Goal: Transaction & Acquisition: Obtain resource

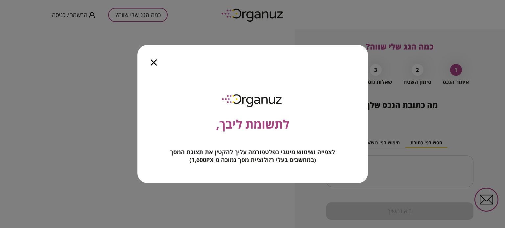
click at [153, 63] on icon "button" at bounding box center [153, 62] width 6 height 6
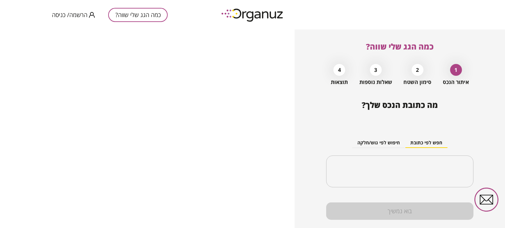
click at [136, 16] on button "כמה הגג שלי שווה?" at bounding box center [137, 15] width 59 height 14
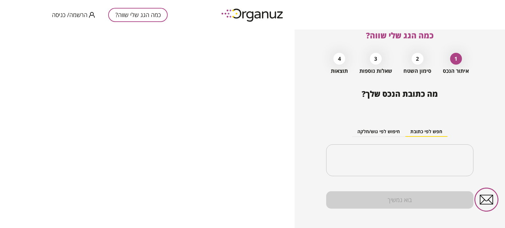
scroll to position [17, 0]
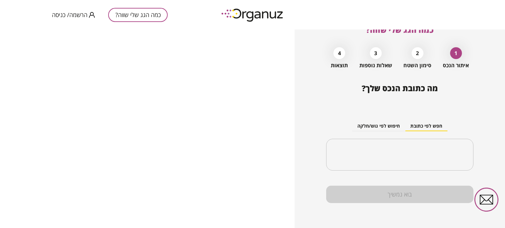
click at [417, 56] on div "2" at bounding box center [417, 53] width 12 height 12
click at [385, 126] on button "חיפוש לפי גוש/חלקה" at bounding box center [378, 127] width 53 height 10
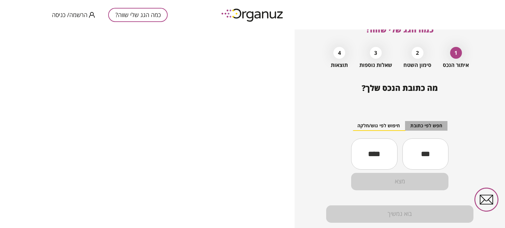
click at [420, 127] on button "חפש לפי כתובת" at bounding box center [426, 126] width 42 height 10
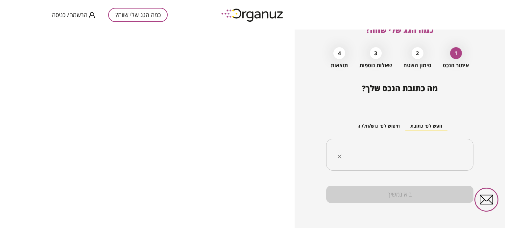
click at [413, 157] on input "text" at bounding box center [402, 155] width 126 height 16
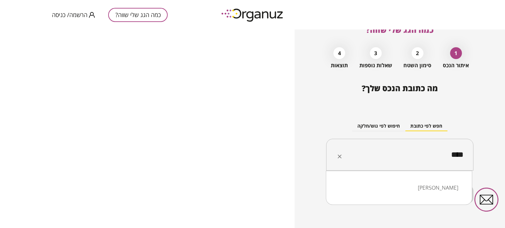
click at [443, 188] on li "ניצן" at bounding box center [398, 188] width 129 height 12
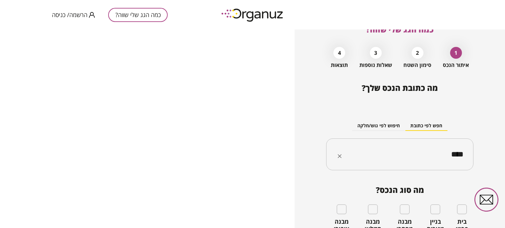
type input "****"
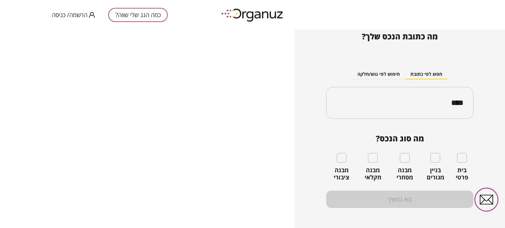
scroll to position [71, 0]
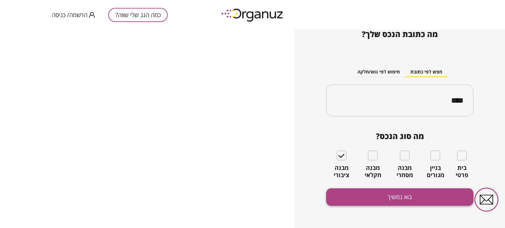
click at [370, 201] on button "בוא נמשיך" at bounding box center [399, 197] width 147 height 17
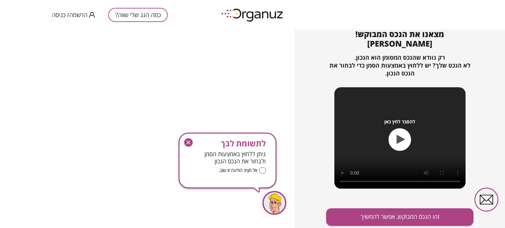
click at [189, 143] on icon "button" at bounding box center [188, 143] width 4 height 4
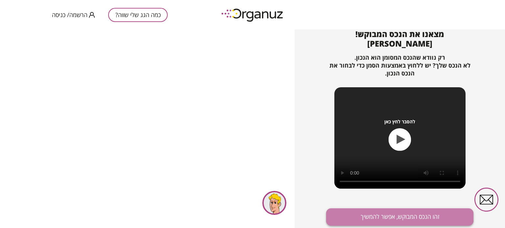
click at [365, 213] on button "זהו הנכס המבוקש, אפשר להמשיך" at bounding box center [399, 217] width 147 height 17
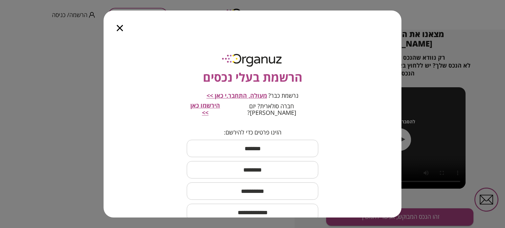
click at [251, 139] on input "text" at bounding box center [252, 148] width 131 height 19
type input "*****"
click at [239, 164] on input "text" at bounding box center [252, 169] width 131 height 19
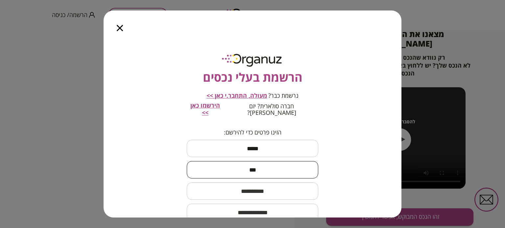
type input "***"
click at [253, 193] on input "text" at bounding box center [252, 191] width 131 height 19
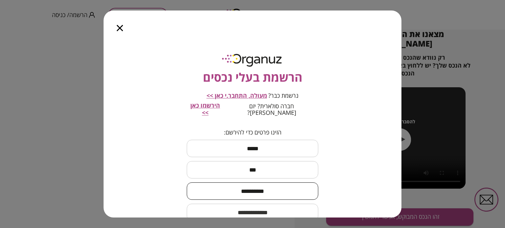
type input "**********"
click at [267, 203] on input "email" at bounding box center [252, 212] width 131 height 19
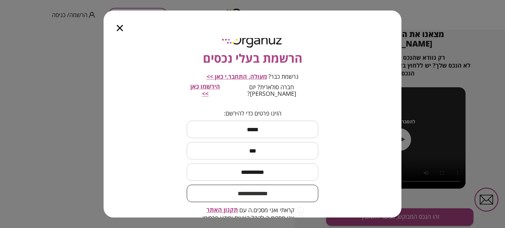
scroll to position [55, 0]
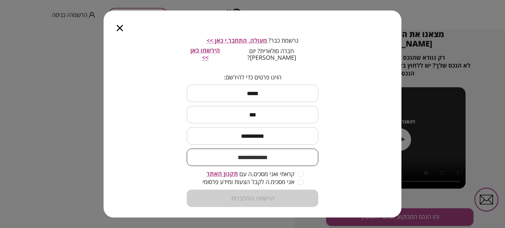
click at [293, 171] on span "קראתי ואני מסכים.ה עם" at bounding box center [266, 174] width 55 height 7
click at [294, 170] on div "קראתי ואני מסכים.ה עם תקנון האתר" at bounding box center [252, 174] width 102 height 8
click at [305, 179] on form "**********" at bounding box center [252, 141] width 131 height 134
click at [294, 154] on input "email" at bounding box center [252, 157] width 131 height 19
type input "*"
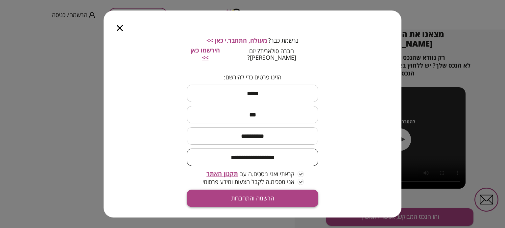
type input "**********"
click at [253, 193] on button "הרשמה והתחברות" at bounding box center [252, 198] width 131 height 17
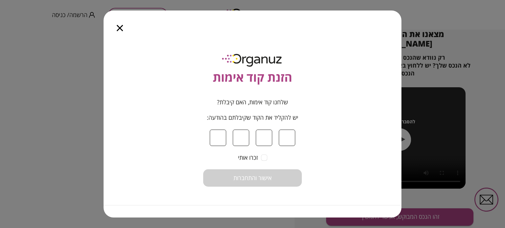
type input "*"
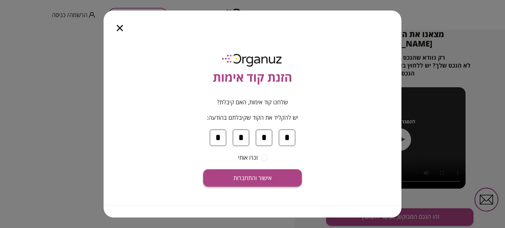
type input "*"
click at [237, 176] on span "אישור והתחברות" at bounding box center [252, 178] width 38 height 7
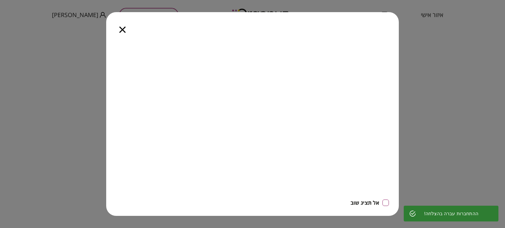
click at [123, 30] on icon "button" at bounding box center [122, 30] width 6 height 6
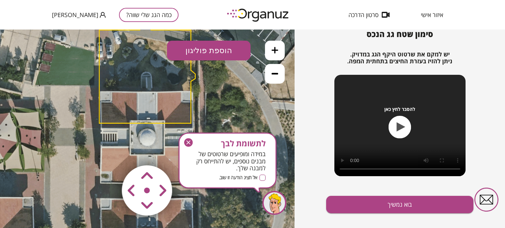
drag, startPoint x: 150, startPoint y: 159, endPoint x: 150, endPoint y: 153, distance: 5.3
click at [150, 153] on div at bounding box center [147, 191] width 79 height 79
drag, startPoint x: 142, startPoint y: 119, endPoint x: 130, endPoint y: 131, distance: 17.0
click at [141, 122] on icon at bounding box center [146, 128] width 345 height 345
click at [121, 140] on icon at bounding box center [146, 128] width 345 height 345
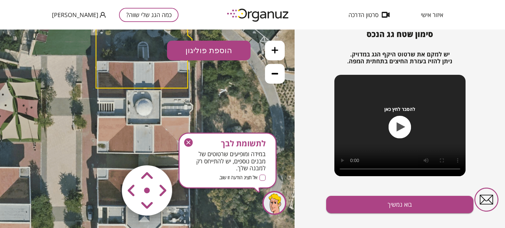
drag, startPoint x: 110, startPoint y: 159, endPoint x: 106, endPoint y: 121, distance: 37.7
click at [106, 121] on div ".st0 { fill: #FFFFFF; } 10" at bounding box center [147, 129] width 294 height 199
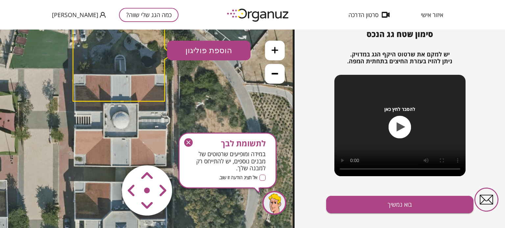
drag, startPoint x: 216, startPoint y: 98, endPoint x: 203, endPoint y: 108, distance: 15.9
click at [203, 108] on icon at bounding box center [119, 110] width 345 height 345
click at [156, 96] on polygon at bounding box center [121, 45] width 96 height 112
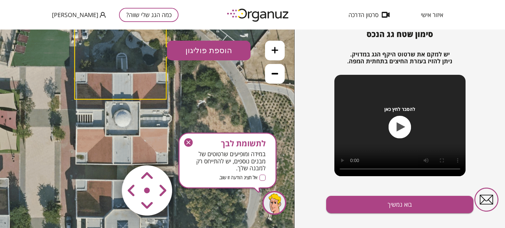
click at [156, 111] on icon at bounding box center [121, 108] width 345 height 345
click at [108, 152] on area at bounding box center [108, 152] width 0 height 0
drag, startPoint x: 125, startPoint y: 190, endPoint x: 129, endPoint y: 190, distance: 4.9
click at [108, 152] on area at bounding box center [108, 152] width 0 height 0
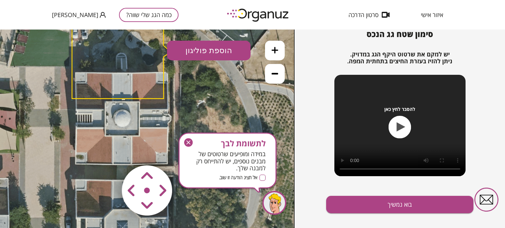
click at [189, 142] on icon "button" at bounding box center [188, 143] width 4 height 4
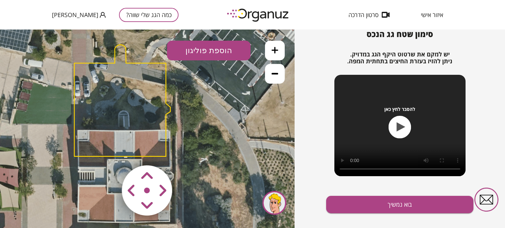
drag, startPoint x: 146, startPoint y: 96, endPoint x: 148, endPoint y: 153, distance: 57.5
click at [148, 153] on div ".st0 { fill: #FFFFFF; } 10" at bounding box center [147, 129] width 294 height 199
click at [208, 53] on button "הוספת פוליגון" at bounding box center [208, 51] width 83 height 20
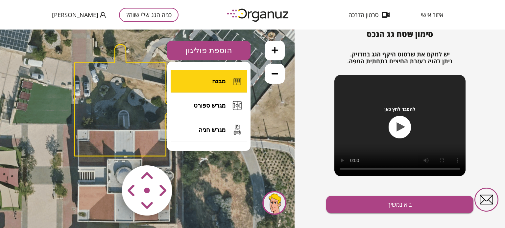
click at [213, 87] on button "מבנה" at bounding box center [209, 81] width 76 height 23
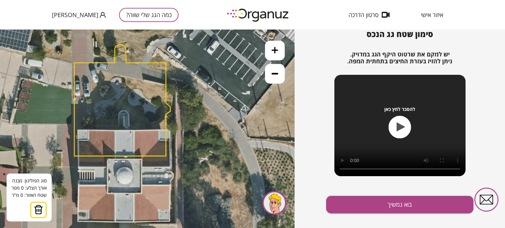
click at [77, 130] on polygon at bounding box center [122, 100] width 96 height 112
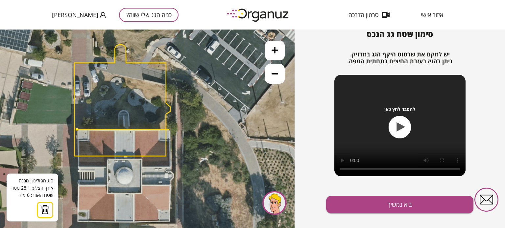
click at [169, 130] on icon at bounding box center [123, 166] width 345 height 345
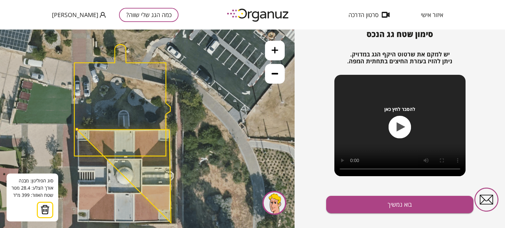
click at [171, 223] on polygon at bounding box center [124, 176] width 94 height 93
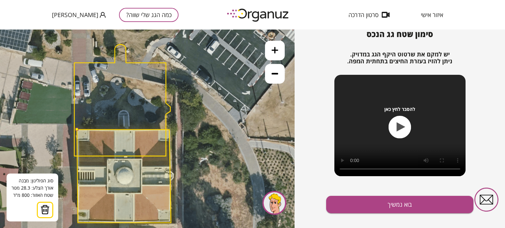
click at [78, 223] on polygon at bounding box center [124, 176] width 94 height 93
click at [78, 218] on polygon at bounding box center [124, 176] width 94 height 93
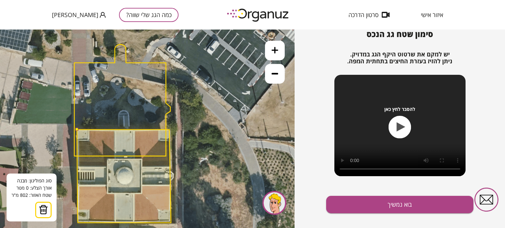
click at [78, 218] on polygon at bounding box center [124, 176] width 94 height 93
click at [78, 214] on polygon at bounding box center [124, 176] width 94 height 93
click at [78, 211] on polygon at bounding box center [124, 176] width 94 height 93
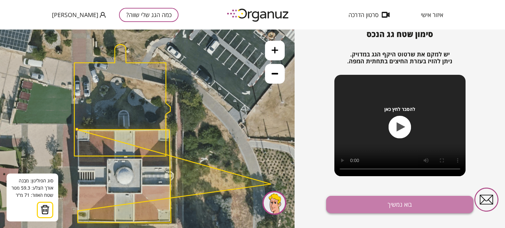
click at [406, 204] on button "בוא נמשיך" at bounding box center [399, 204] width 147 height 17
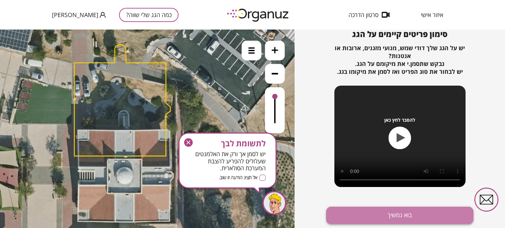
click at [398, 219] on button "בוא נמשיך" at bounding box center [399, 215] width 147 height 17
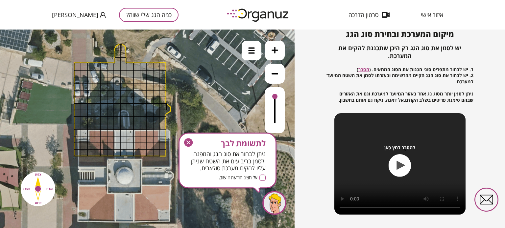
drag, startPoint x: 145, startPoint y: 71, endPoint x: 147, endPoint y: 98, distance: 27.7
click at [189, 142] on icon "button" at bounding box center [188, 142] width 9 height 9
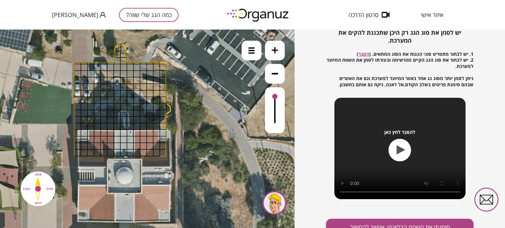
scroll to position [95, 0]
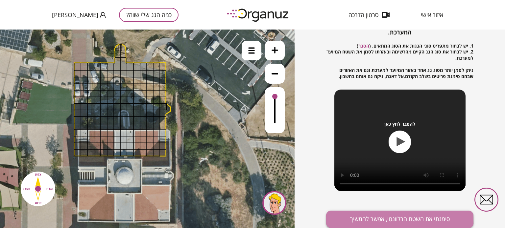
click at [373, 216] on button "סימנתי את השטח הרלוונטי, אפשר להמשיך" at bounding box center [399, 219] width 147 height 17
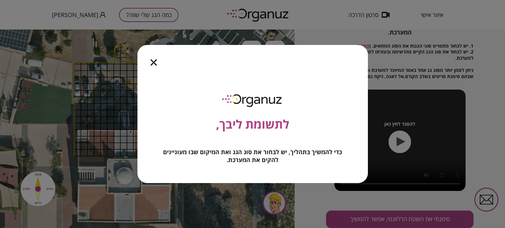
click at [150, 61] on icon "button" at bounding box center [153, 62] width 6 height 6
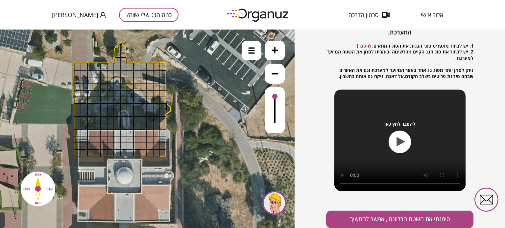
click at [271, 75] on icon at bounding box center [274, 73] width 7 height 7
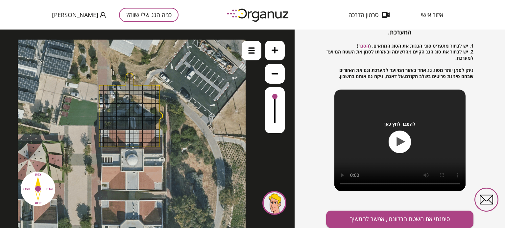
drag, startPoint x: 117, startPoint y: 91, endPoint x: 181, endPoint y: 114, distance: 67.8
click at [201, 117] on div ".st0 { fill: #FFFFFF; }" at bounding box center [132, 154] width 228 height 228
drag, startPoint x: 138, startPoint y: 110, endPoint x: 155, endPoint y: 82, distance: 33.0
click at [155, 81] on div ".st0 { fill: #FFFFFF; }" at bounding box center [132, 154] width 228 height 228
drag, startPoint x: 153, startPoint y: 86, endPoint x: 147, endPoint y: 87, distance: 6.3
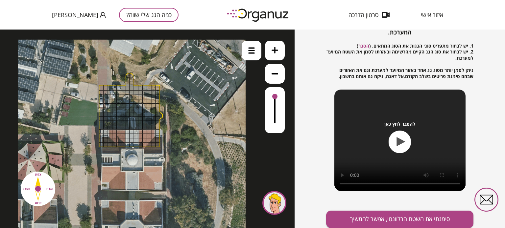
click at [152, 87] on div at bounding box center [153, 88] width 5 height 5
drag, startPoint x: 136, startPoint y: 80, endPoint x: 140, endPoint y: 82, distance: 4.3
click at [137, 80] on icon at bounding box center [132, 154] width 228 height 228
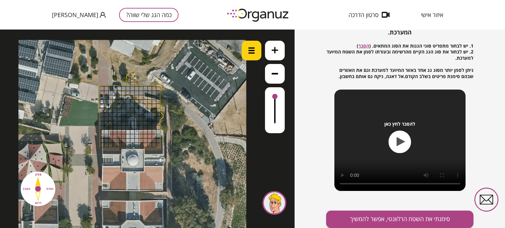
click at [254, 52] on img at bounding box center [251, 50] width 7 height 7
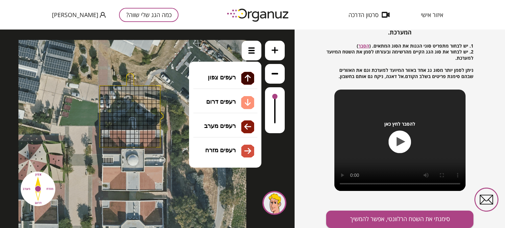
click at [216, 96] on li "גג רעפים רעפים צפון רעפים דרום רעפים מערב רעפים מזרח" at bounding box center [225, 94] width 69 height 21
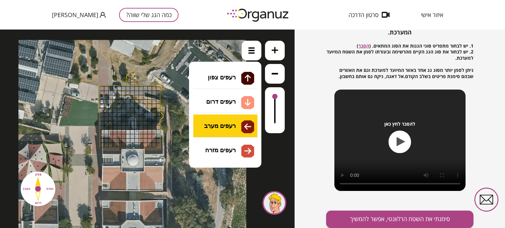
click at [222, 121] on div ".st0 { fill: #FFFFFF; } 71" at bounding box center [147, 129] width 294 height 199
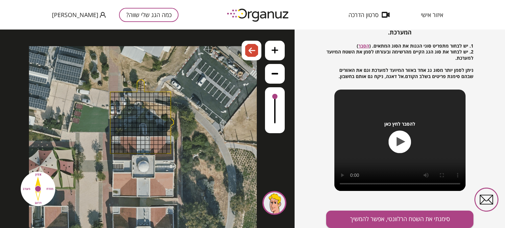
drag, startPoint x: 132, startPoint y: 172, endPoint x: 141, endPoint y: 178, distance: 10.6
click at [142, 178] on icon at bounding box center [143, 160] width 228 height 228
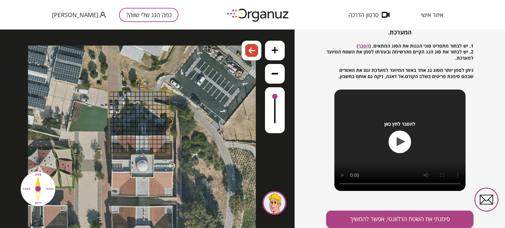
drag, startPoint x: 141, startPoint y: 177, endPoint x: 145, endPoint y: 172, distance: 6.1
click at [145, 173] on icon at bounding box center [142, 160] width 228 height 228
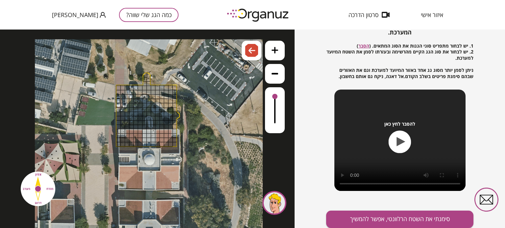
drag, startPoint x: 151, startPoint y: 169, endPoint x: 177, endPoint y: 147, distance: 33.8
click at [177, 147] on icon at bounding box center [149, 153] width 228 height 228
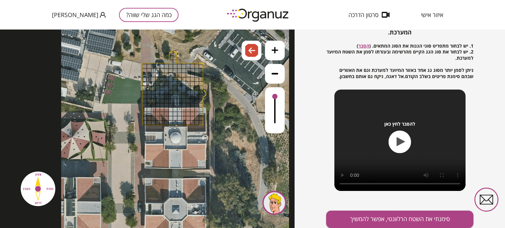
click at [185, 150] on icon at bounding box center [175, 132] width 228 height 228
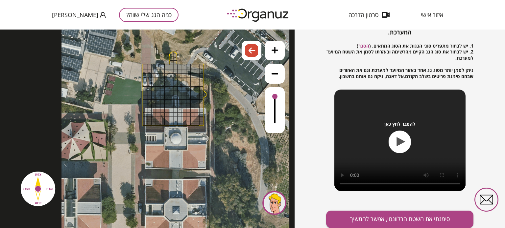
click at [188, 161] on icon at bounding box center [175, 132] width 228 height 228
click at [76, 14] on span "[PERSON_NAME]" at bounding box center [75, 14] width 46 height 7
click at [76, 14] on div at bounding box center [252, 114] width 505 height 228
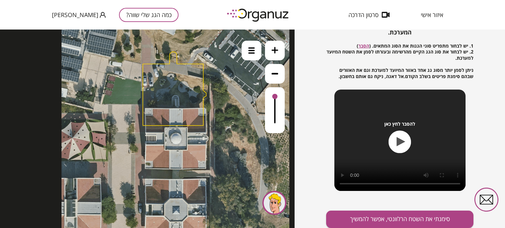
scroll to position [71, 0]
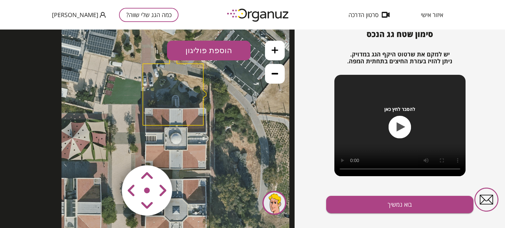
click at [108, 152] on area at bounding box center [108, 152] width 0 height 0
drag, startPoint x: 146, startPoint y: 175, endPoint x: 130, endPoint y: 162, distance: 20.6
click at [108, 152] on area at bounding box center [108, 152] width 0 height 0
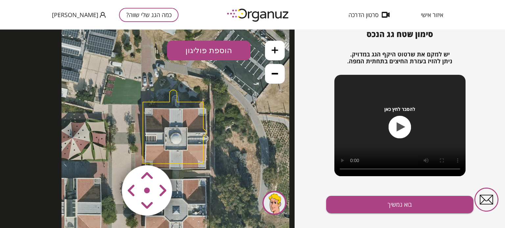
click at [108, 152] on area at bounding box center [108, 152] width 0 height 0
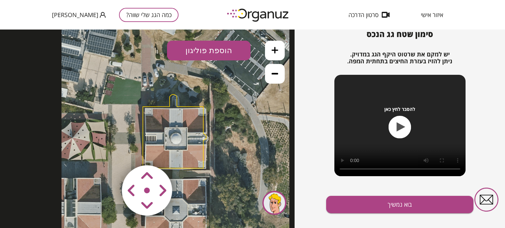
click at [108, 152] on area at bounding box center [108, 152] width 0 height 0
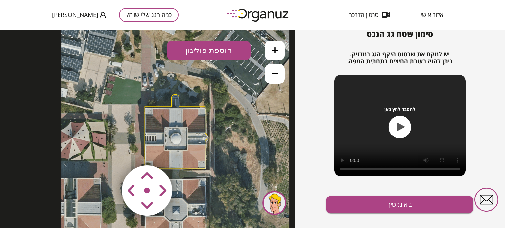
click at [108, 152] on area at bounding box center [108, 152] width 0 height 0
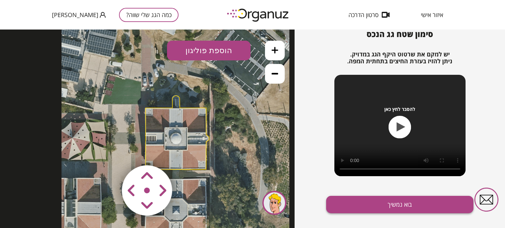
click at [399, 204] on button "בוא נמשיך" at bounding box center [399, 204] width 147 height 17
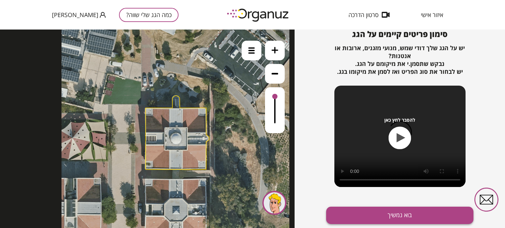
click at [382, 209] on button "בוא נמשיך" at bounding box center [399, 215] width 147 height 17
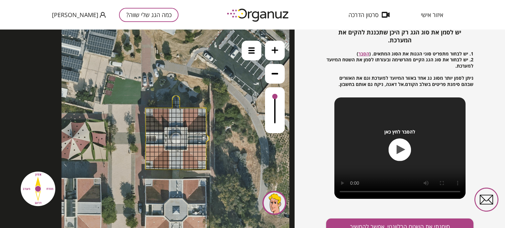
scroll to position [95, 0]
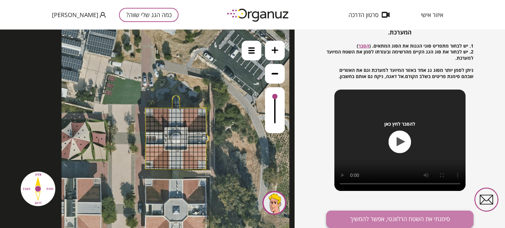
click at [362, 226] on button "סימנתי את השטח הרלוונטי, אפשר להמשיך" at bounding box center [399, 219] width 147 height 17
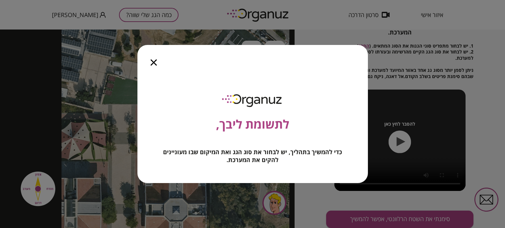
click at [262, 134] on div "לתשומת ליבך, כדי להמשיך בתהליך, יש לבחור את סוג הגג ואת המיקום שבו מעוניינים לה…" at bounding box center [252, 128] width 230 height 111
drag, startPoint x: 151, startPoint y: 61, endPoint x: 146, endPoint y: 34, distance: 27.5
click at [151, 61] on icon "button" at bounding box center [153, 62] width 6 height 6
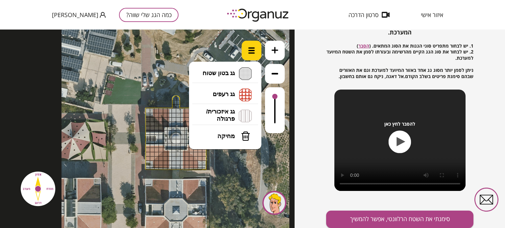
click at [251, 50] on img at bounding box center [251, 50] width 7 height 7
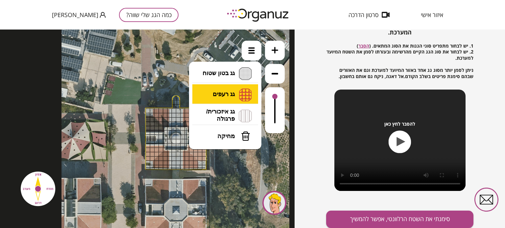
click at [225, 92] on li "גג רעפים רעפים צפון רעפים דרום רעפים מערב רעפים מזרח" at bounding box center [225, 94] width 69 height 21
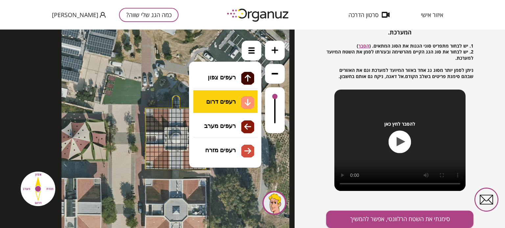
click at [221, 101] on div ".st0 { fill: #FFFFFF; } 10" at bounding box center [147, 129] width 294 height 199
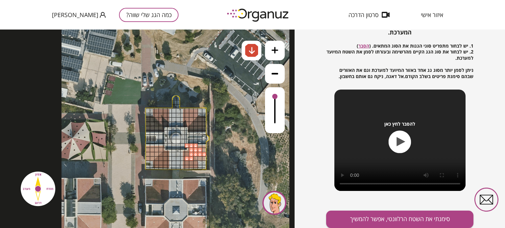
drag, startPoint x: 188, startPoint y: 145, endPoint x: 195, endPoint y: 151, distance: 9.4
click at [63, 18] on div at bounding box center [63, 18] width 0 height 0
click at [191, 157] on div at bounding box center [191, 158] width 5 height 5
click at [63, 18] on div at bounding box center [63, 18] width 0 height 0
drag, startPoint x: 188, startPoint y: 159, endPoint x: 193, endPoint y: 159, distance: 4.3
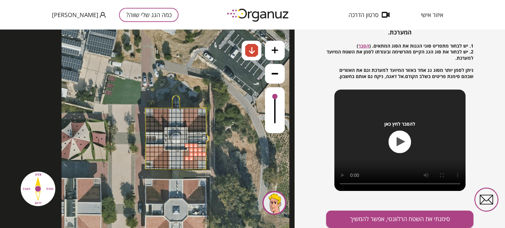
click at [63, 18] on div at bounding box center [63, 18] width 0 height 0
drag, startPoint x: 190, startPoint y: 152, endPoint x: 204, endPoint y: 156, distance: 14.4
click at [63, 18] on div at bounding box center [63, 18] width 0 height 0
click at [256, 49] on img at bounding box center [251, 50] width 13 height 13
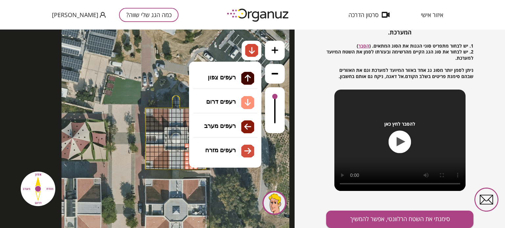
click at [222, 102] on li "גג רעפים רעפים צפון רעפים דרום רעפים מערב רעפים מזרח" at bounding box center [225, 94] width 69 height 20
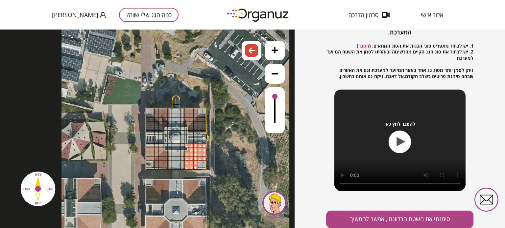
drag, startPoint x: 222, startPoint y: 126, endPoint x: 169, endPoint y: 163, distance: 64.2
click at [221, 126] on div ".st0 { fill: #FFFFFF; } 10" at bounding box center [147, 129] width 294 height 199
drag, startPoint x: 160, startPoint y: 160, endPoint x: 167, endPoint y: 159, distance: 7.0
click at [62, 18] on div at bounding box center [62, 18] width 0 height 0
click at [168, 161] on div at bounding box center [169, 163] width 5 height 5
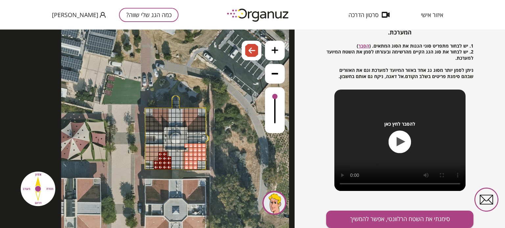
click at [168, 165] on div at bounding box center [169, 163] width 5 height 5
drag, startPoint x: 168, startPoint y: 167, endPoint x: 174, endPoint y: 148, distance: 19.7
click at [168, 166] on div at bounding box center [169, 167] width 5 height 5
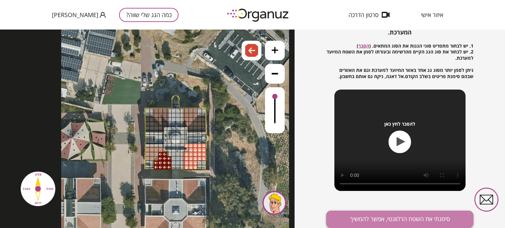
click at [449, 220] on button "סימנתי את השטח הרלוונטי, אפשר להמשיך" at bounding box center [399, 219] width 147 height 17
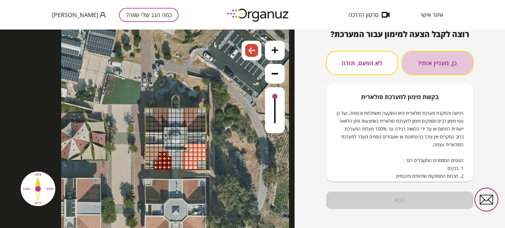
click at [414, 67] on button "כן, מעניין אותי!" at bounding box center [437, 63] width 72 height 24
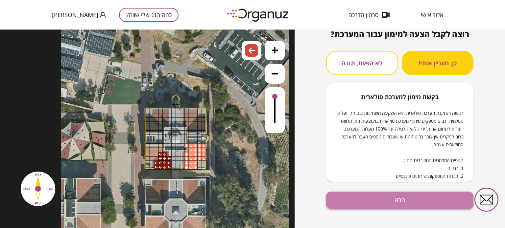
click at [391, 202] on button "הבא" at bounding box center [399, 200] width 147 height 17
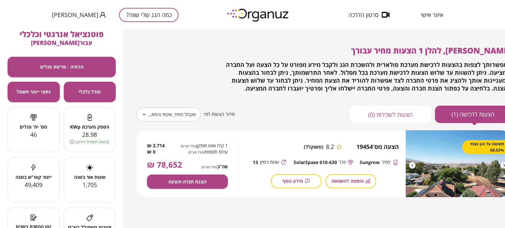
click at [451, 175] on img at bounding box center [457, 163] width 105 height 67
click at [410, 163] on div at bounding box center [412, 165] width 7 height 7
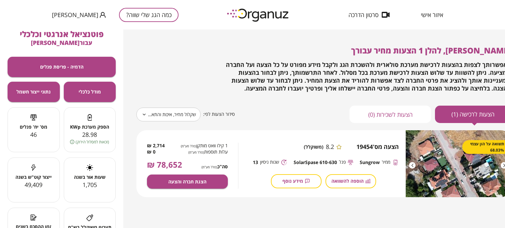
click at [410, 163] on div at bounding box center [412, 165] width 7 height 7
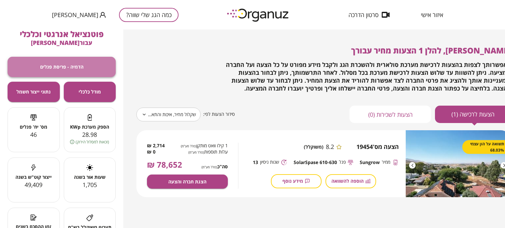
click at [88, 65] on button "הדמיה - פריסת פנלים" at bounding box center [62, 67] width 108 height 20
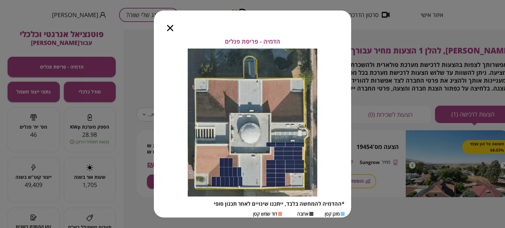
click at [327, 96] on div "הדמיה - פריסת פנלים *ההדמיה להמחשה בלבד, ייתכנו שינויים לאחר תכנון סופי מזגן קט…" at bounding box center [252, 133] width 197 height 191
click at [168, 30] on icon "button" at bounding box center [170, 28] width 6 height 6
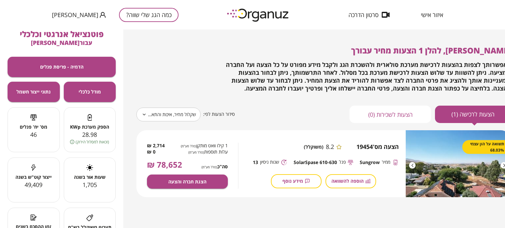
click at [241, 22] on img at bounding box center [258, 15] width 72 height 18
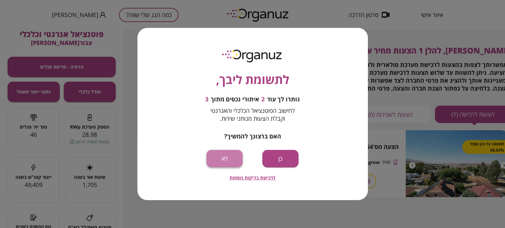
click at [224, 158] on button "לא" at bounding box center [224, 158] width 36 height 17
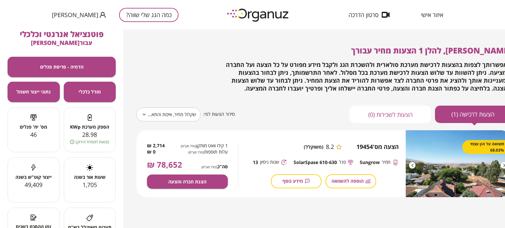
click at [260, 19] on img at bounding box center [258, 15] width 72 height 18
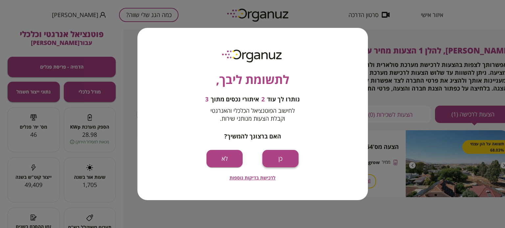
click at [273, 152] on button "כן" at bounding box center [280, 158] width 36 height 17
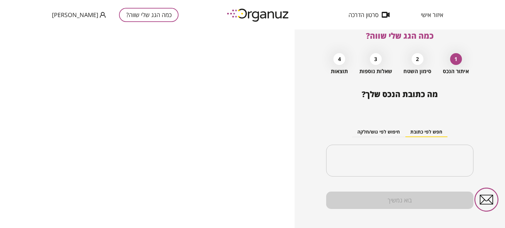
scroll to position [17, 0]
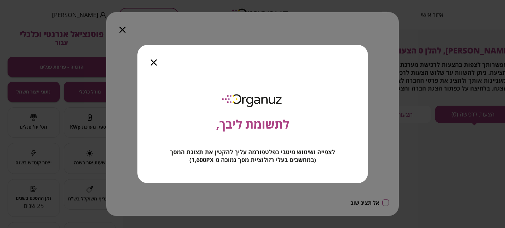
click at [123, 32] on div "לתשומת ליבך, לצפייה ושימוש מיטבי בפלטפורמה עליך להקטין את תצוגת המסך (במחשבים ב…" at bounding box center [252, 114] width 505 height 228
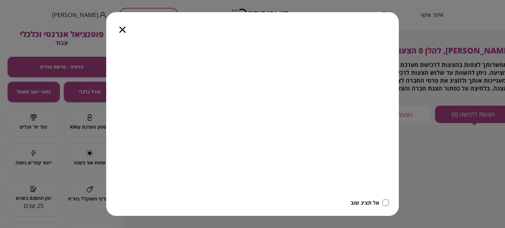
click at [123, 29] on icon "button" at bounding box center [122, 30] width 6 height 6
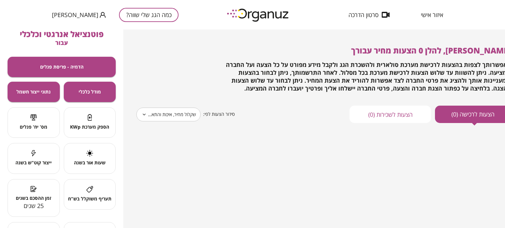
click at [31, 135] on div "מס' יח' פנלים" at bounding box center [34, 122] width 52 height 31
click at [44, 122] on div at bounding box center [34, 118] width 52 height 9
drag, startPoint x: 40, startPoint y: 121, endPoint x: 31, endPoint y: 121, distance: 8.9
click at [35, 121] on div at bounding box center [34, 118] width 52 height 9
click at [31, 121] on icon at bounding box center [33, 117] width 7 height 7
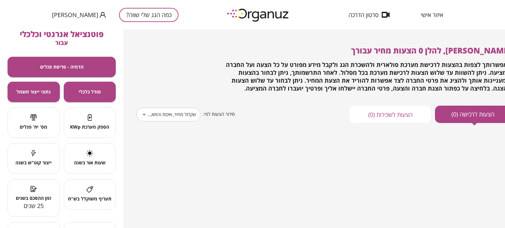
click at [33, 125] on span "מס' יח' פנלים" at bounding box center [34, 127] width 52 height 6
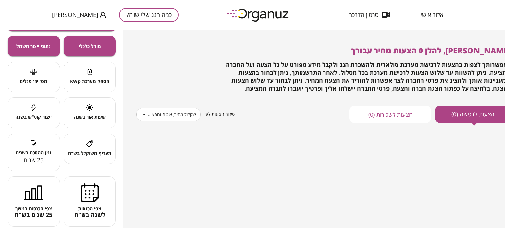
scroll to position [57, 0]
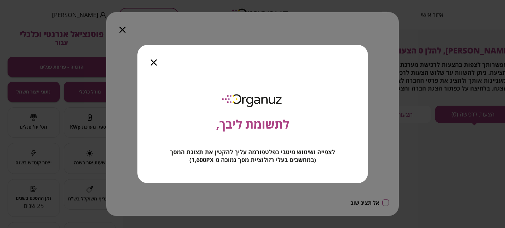
click at [150, 62] on icon "button" at bounding box center [153, 62] width 6 height 6
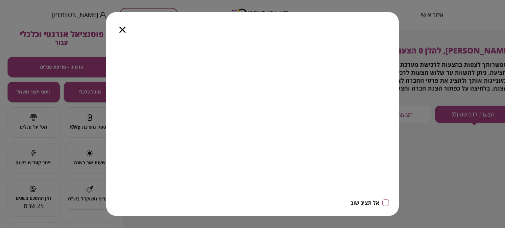
click at [121, 28] on icon "button" at bounding box center [122, 30] width 6 height 6
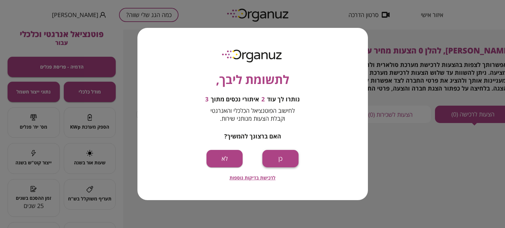
click at [287, 162] on button "כן" at bounding box center [280, 158] width 36 height 17
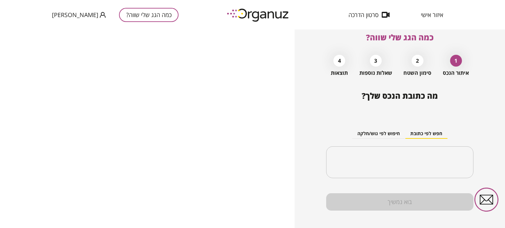
scroll to position [17, 0]
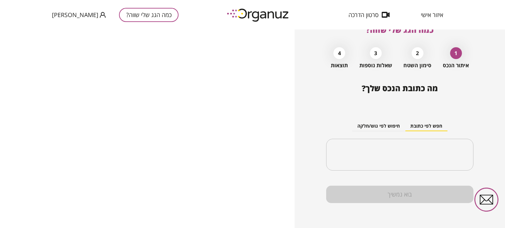
click at [398, 194] on div "בוא נמשיך" at bounding box center [399, 194] width 147 height 17
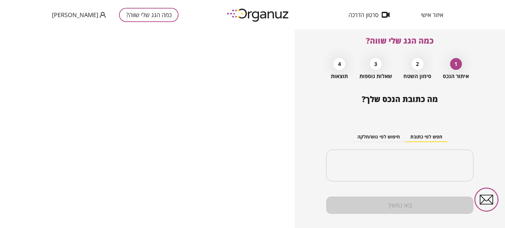
scroll to position [0, 0]
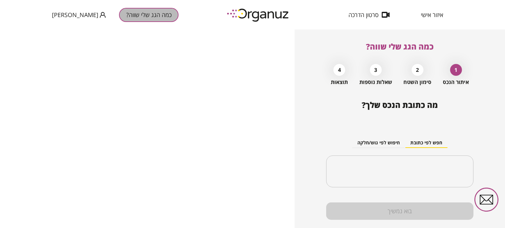
click at [128, 14] on button "כמה הגג שלי שווה?" at bounding box center [148, 15] width 59 height 14
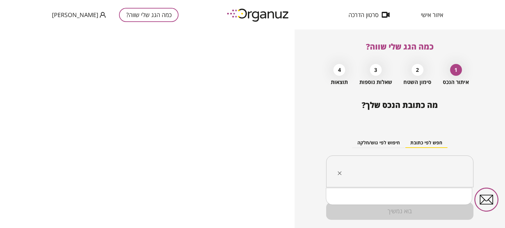
click at [422, 174] on input "text" at bounding box center [402, 172] width 126 height 16
click at [385, 142] on button "חיפוש לפי גוש/חלקה" at bounding box center [378, 143] width 53 height 10
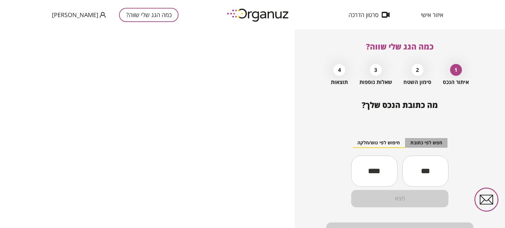
click at [429, 142] on button "חפש לפי כתובת" at bounding box center [426, 143] width 42 height 10
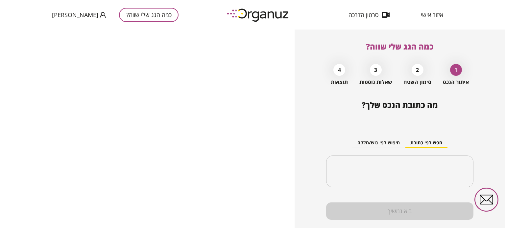
click at [430, 144] on button "חפש לפי כתובת" at bounding box center [426, 143] width 42 height 10
click at [409, 181] on div "​" at bounding box center [399, 172] width 147 height 32
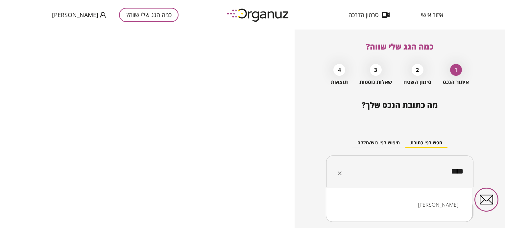
click at [447, 209] on li "ניצן" at bounding box center [398, 205] width 129 height 12
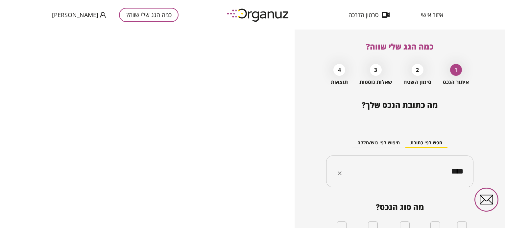
type input "****"
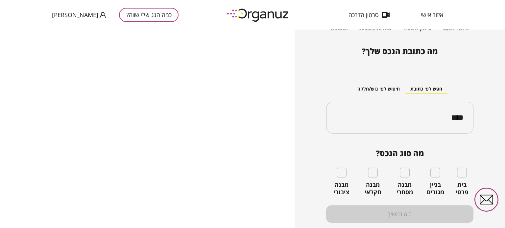
scroll to position [66, 0]
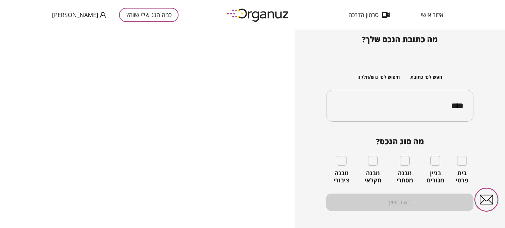
click at [326, 165] on div "מבנה ציבורי" at bounding box center [341, 170] width 31 height 28
click at [330, 165] on div "מבנה ציבורי" at bounding box center [341, 170] width 31 height 28
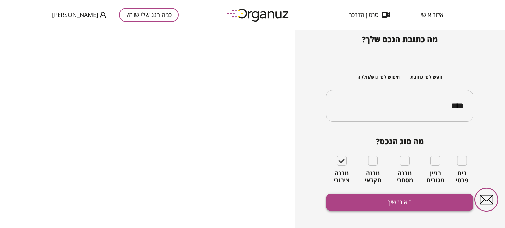
click at [377, 201] on button "בוא נמשיך" at bounding box center [399, 202] width 147 height 17
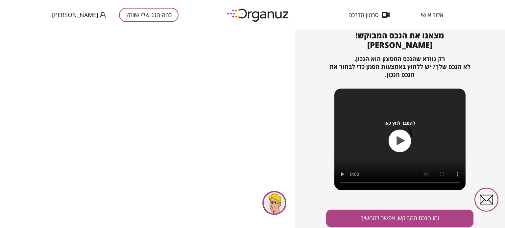
scroll to position [71, 0]
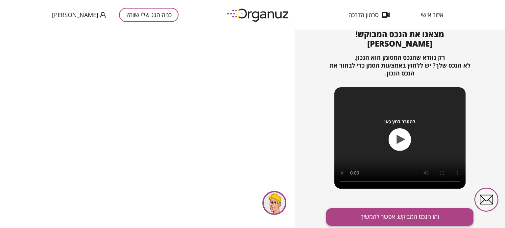
click at [391, 213] on button "זהו הנכס המבוקש, אפשר להמשיך" at bounding box center [399, 217] width 147 height 17
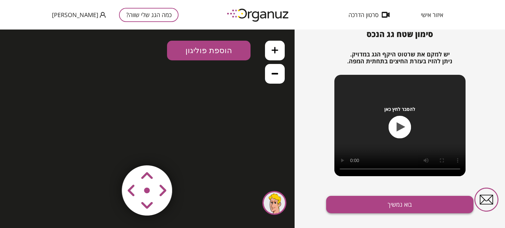
click at [398, 210] on button "בוא נמשיך" at bounding box center [399, 204] width 147 height 17
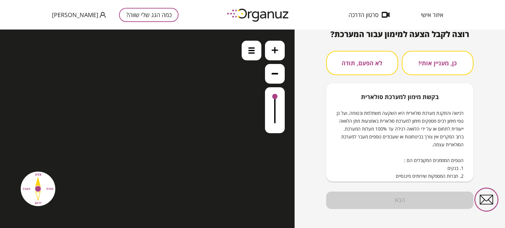
click at [180, 126] on div at bounding box center [147, 129] width 294 height 199
click at [275, 108] on div at bounding box center [147, 129] width 294 height 199
click at [272, 71] on div at bounding box center [147, 129] width 294 height 199
click at [181, 156] on div at bounding box center [147, 129] width 294 height 199
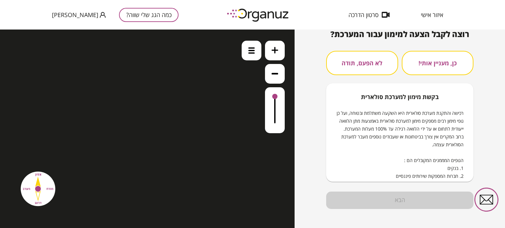
click at [306, 85] on div "כמה הגג שלי שווה? איתור הנכס סימון השטח 3 שאלות נוספות 4 תוצאות רוצה לקבל הצעה …" at bounding box center [399, 129] width 210 height 199
click at [305, 84] on div "כמה הגג שלי שווה? איתור הנכס סימון השטח 3 שאלות נוספות 4 תוצאות רוצה לקבל הצעה …" at bounding box center [399, 129] width 210 height 199
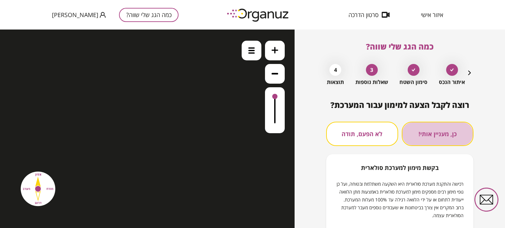
click at [434, 135] on button "כן, מעניין אותי!" at bounding box center [437, 134] width 72 height 24
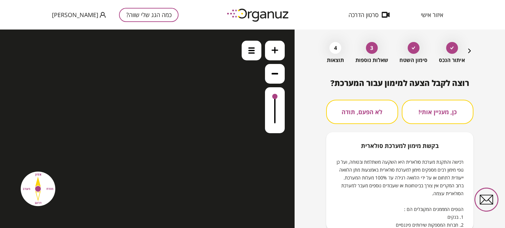
scroll to position [33, 0]
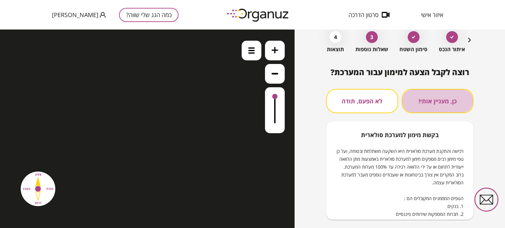
click at [427, 98] on button "כן, מעניין אותי!" at bounding box center [437, 101] width 72 height 24
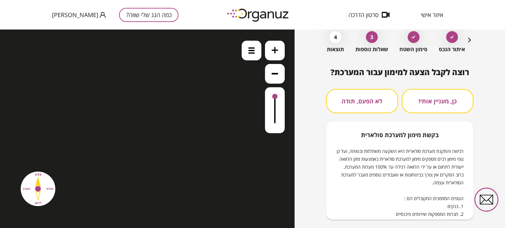
click at [347, 94] on button "לא הפעם, תודה" at bounding box center [362, 101] width 72 height 24
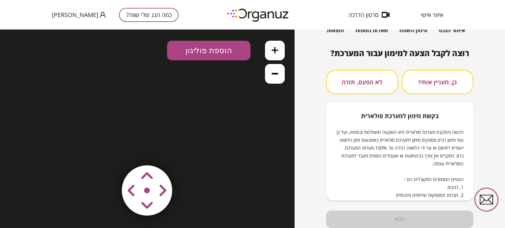
scroll to position [71, 0]
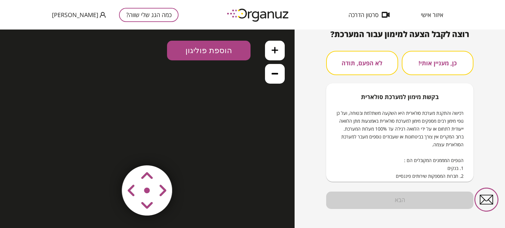
drag, startPoint x: 258, startPoint y: 142, endPoint x: 260, endPoint y: 146, distance: 4.7
click at [258, 142] on div at bounding box center [147, 129] width 294 height 199
click at [202, 50] on div at bounding box center [147, 129] width 294 height 199
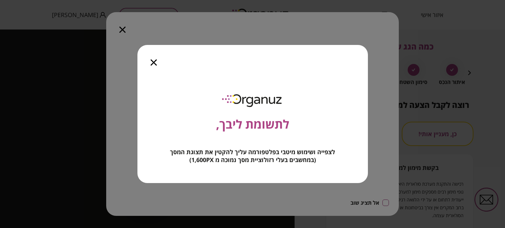
click at [154, 62] on icon "button" at bounding box center [153, 62] width 6 height 6
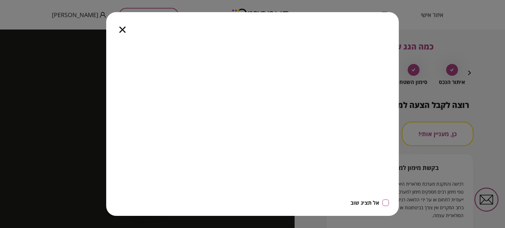
click at [119, 29] on icon "button" at bounding box center [122, 30] width 6 height 6
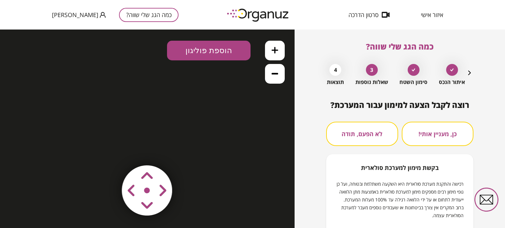
click at [144, 192] on div at bounding box center [147, 129] width 294 height 199
click at [145, 192] on div at bounding box center [147, 129] width 294 height 199
click at [318, 136] on div "כמה הגג שלי שווה? איתור הנכס סימון השטח 3 שאלות נוספות 4 תוצאות רוצה לקבל הצעה …" at bounding box center [399, 129] width 210 height 199
click at [338, 73] on div "4" at bounding box center [335, 70] width 12 height 12
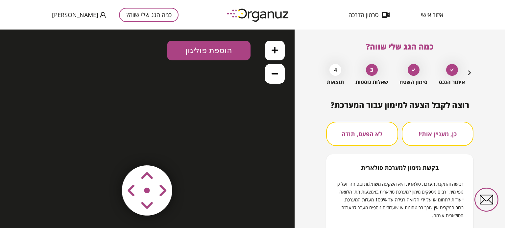
click at [337, 71] on div "4" at bounding box center [335, 70] width 12 height 12
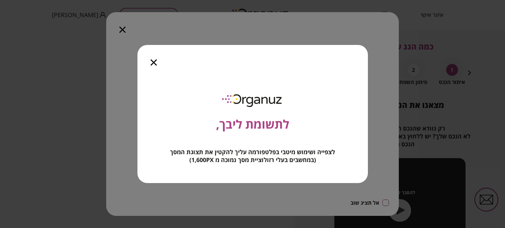
click at [122, 30] on div "לתשומת ליבך, לצפייה ושימוש מיטבי בפלטפורמה עליך להקטין את תצוגת המסך (במחשבים ב…" at bounding box center [252, 114] width 505 height 228
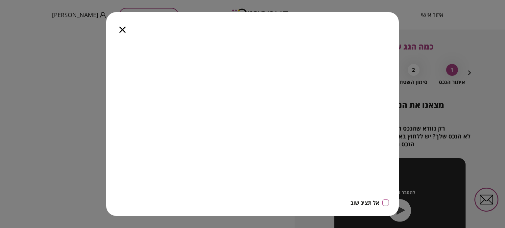
click at [124, 29] on icon "button" at bounding box center [122, 30] width 6 height 6
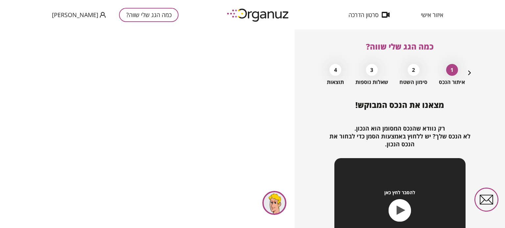
click at [276, 196] on div at bounding box center [274, 203] width 24 height 24
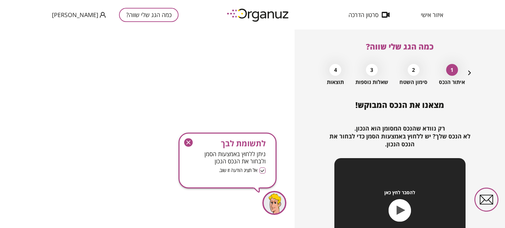
click at [189, 143] on icon "button" at bounding box center [188, 142] width 9 height 9
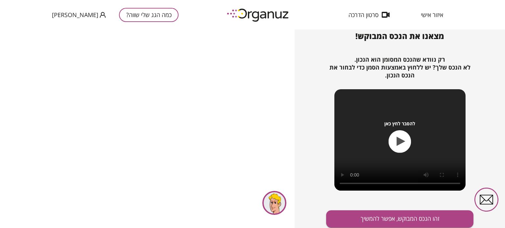
scroll to position [71, 0]
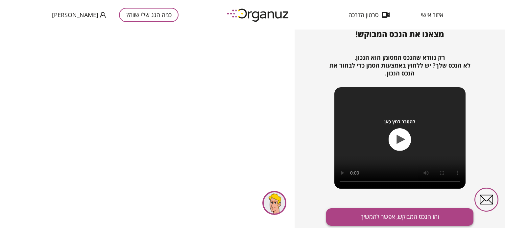
click at [404, 220] on button "זהו הנכס המבוקש, אפשר להמשיך" at bounding box center [399, 217] width 147 height 17
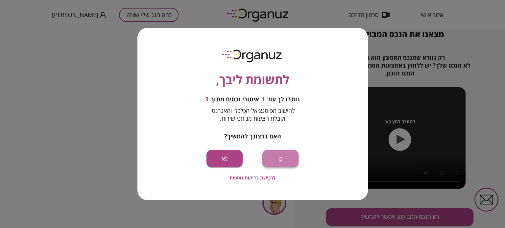
click at [275, 160] on button "כן" at bounding box center [280, 158] width 36 height 17
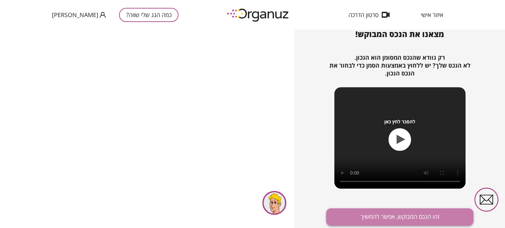
click at [399, 220] on button "זהו הנכס המבוקש, אפשר להמשיך" at bounding box center [399, 217] width 147 height 17
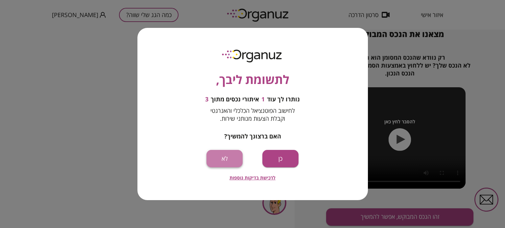
click at [229, 162] on button "לא" at bounding box center [224, 158] width 36 height 17
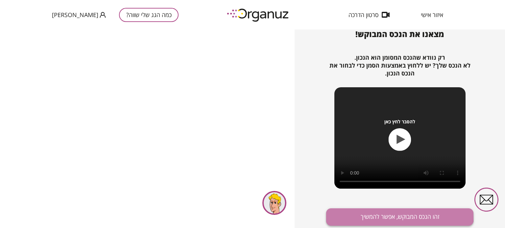
click at [355, 215] on button "זהו הנכס המבוקש, אפשר להמשיך" at bounding box center [399, 217] width 147 height 17
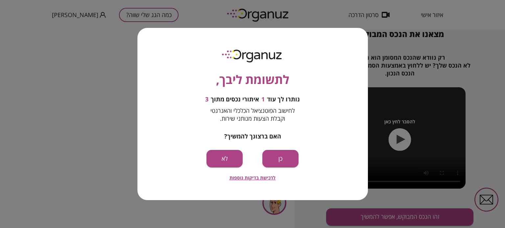
click at [256, 176] on span "לרכישת בדיקות נוספות" at bounding box center [252, 178] width 46 height 6
click at [286, 163] on button "כן" at bounding box center [280, 158] width 36 height 17
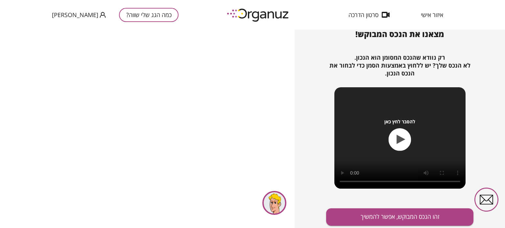
click at [60, 19] on div "כמה הגג שלי שווה? [PERSON_NAME]" at bounding box center [115, 15] width 126 height 30
click at [66, 14] on span "[PERSON_NAME]" at bounding box center [75, 14] width 46 height 7
click at [69, 15] on div at bounding box center [252, 114] width 505 height 228
click at [119, 10] on button "כמה הגג שלי שווה?" at bounding box center [148, 15] width 59 height 14
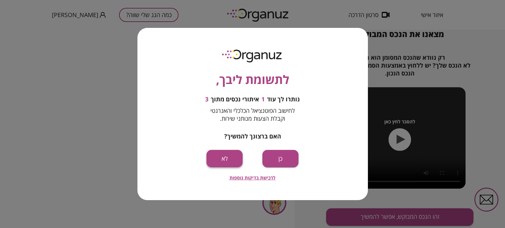
click at [225, 156] on button "לא" at bounding box center [224, 158] width 36 height 17
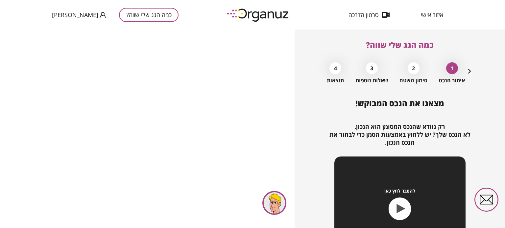
scroll to position [0, 0]
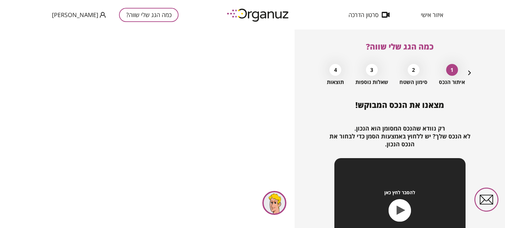
click at [432, 13] on span "איזור אישי" at bounding box center [432, 14] width 22 height 7
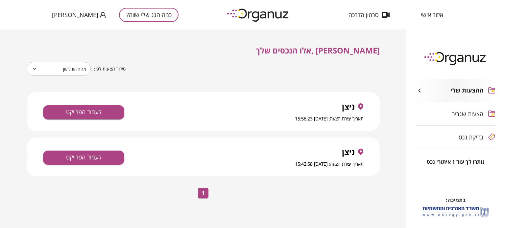
click at [271, 118] on div "תאריך יצירת הצעה: [DATE] 15:56:23" at bounding box center [258, 119] width 209 height 8
click at [298, 104] on div "ניצן" at bounding box center [258, 106] width 209 height 9
click at [96, 111] on button "לעמוד הפרויקט" at bounding box center [83, 112] width 81 height 14
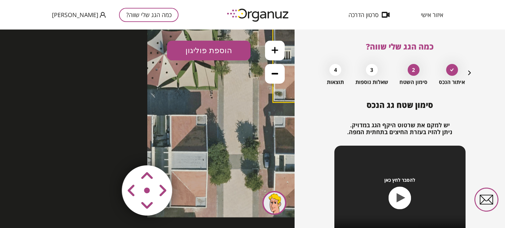
drag, startPoint x: 113, startPoint y: 156, endPoint x: 319, endPoint y: 73, distance: 221.9
click at [294, 30] on html ".st0 { fill: #FFFFFF; }" at bounding box center [147, 30] width 294 height 0
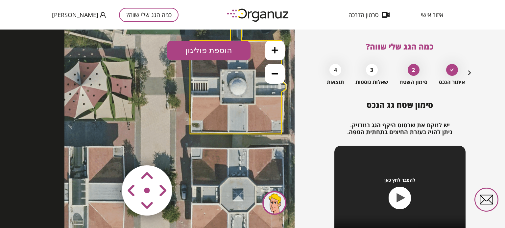
drag, startPoint x: 229, startPoint y: 121, endPoint x: 146, endPoint y: 153, distance: 88.3
click at [146, 153] on div ".st0 { fill: #FFFFFF; } 10" at bounding box center [147, 129] width 294 height 199
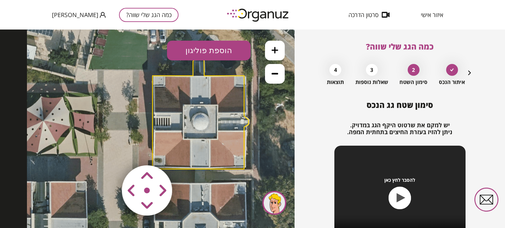
drag, startPoint x: 234, startPoint y: 108, endPoint x: 197, endPoint y: 143, distance: 51.4
click at [197, 143] on polygon at bounding box center [200, 113] width 96 height 112
click at [222, 121] on polygon at bounding box center [200, 113] width 96 height 112
click at [256, 82] on icon at bounding box center [199, 112] width 345 height 345
click at [188, 134] on polygon at bounding box center [200, 113] width 96 height 112
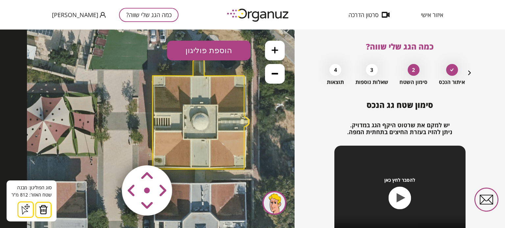
click at [202, 121] on polygon at bounding box center [200, 113] width 96 height 112
click at [26, 211] on icon at bounding box center [25, 210] width 7 height 8
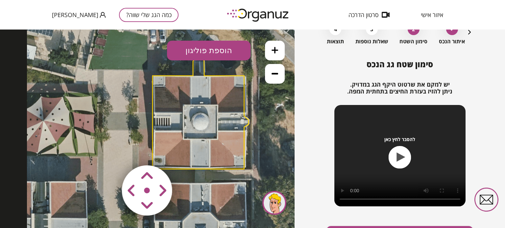
scroll to position [71, 0]
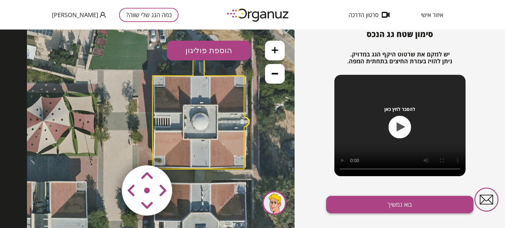
click at [392, 203] on button "בוא נמשיך" at bounding box center [399, 204] width 147 height 17
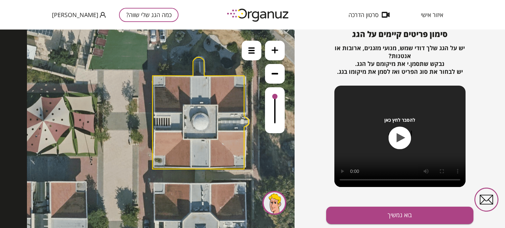
click at [275, 106] on div at bounding box center [275, 110] width 20 height 46
click at [275, 96] on div at bounding box center [275, 110] width 20 height 46
click at [368, 220] on button "בוא נמשיך" at bounding box center [399, 215] width 147 height 17
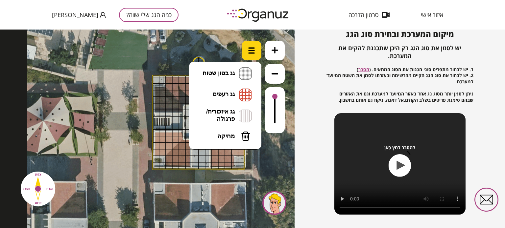
click at [260, 50] on div at bounding box center [251, 51] width 20 height 20
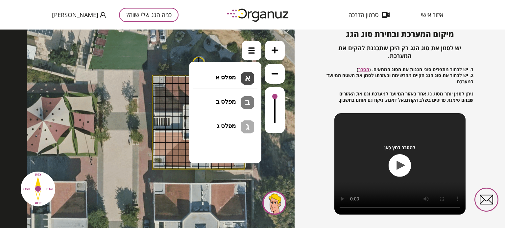
click at [225, 67] on li "גג בטון שטוח מפלס א א מפלס ב ב מפלס ג ג" at bounding box center [225, 73] width 69 height 21
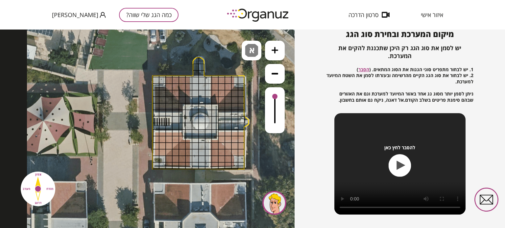
click at [215, 79] on div ".st0 { fill: #FFFFFF; } 0" at bounding box center [147, 129] width 294 height 199
click at [208, 80] on div at bounding box center [208, 80] width 7 height 7
click at [204, 81] on div at bounding box center [201, 80] width 7 height 7
click at [197, 81] on div at bounding box center [195, 80] width 7 height 7
click at [193, 88] on div at bounding box center [195, 86] width 7 height 7
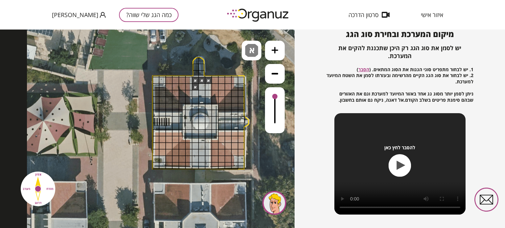
click at [193, 93] on div at bounding box center [195, 93] width 7 height 7
click at [194, 99] on div at bounding box center [195, 100] width 7 height 7
click at [197, 98] on div at bounding box center [195, 100] width 7 height 7
click at [200, 97] on div at bounding box center [201, 100] width 7 height 7
click at [206, 99] on div at bounding box center [208, 100] width 7 height 7
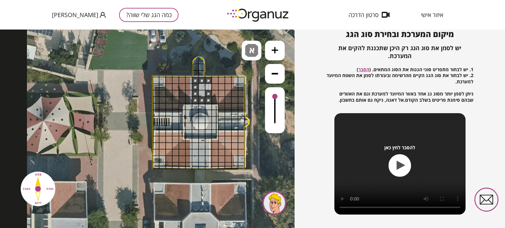
click at [207, 94] on div at bounding box center [208, 93] width 7 height 7
click at [204, 94] on div at bounding box center [201, 93] width 7 height 7
click at [205, 88] on div at bounding box center [208, 86] width 7 height 7
click at [203, 88] on div at bounding box center [201, 86] width 7 height 7
click at [195, 141] on div at bounding box center [195, 139] width 7 height 7
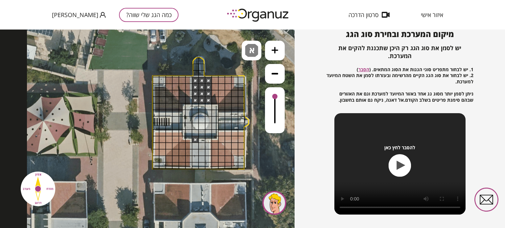
click at [195, 146] on div at bounding box center [195, 146] width 7 height 7
click at [196, 153] on div at bounding box center [195, 152] width 7 height 7
click at [196, 161] on div at bounding box center [195, 159] width 7 height 7
click at [195, 165] on div at bounding box center [195, 165] width 7 height 7
click at [200, 165] on div at bounding box center [201, 165] width 7 height 7
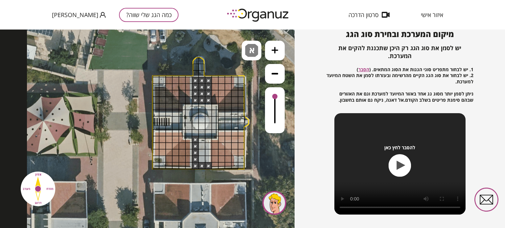
click at [206, 166] on div at bounding box center [208, 165] width 7 height 7
click at [208, 161] on div at bounding box center [208, 159] width 7 height 7
click at [210, 152] on div at bounding box center [208, 152] width 7 height 7
click at [207, 143] on div at bounding box center [208, 146] width 7 height 7
click at [200, 145] on div at bounding box center [201, 146] width 7 height 7
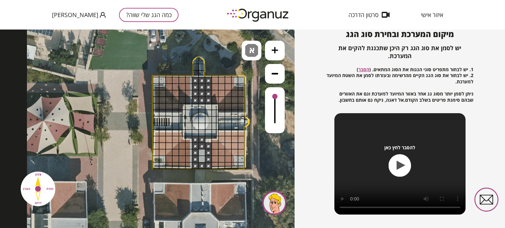
click at [203, 142] on div at bounding box center [201, 139] width 7 height 7
click at [207, 141] on div at bounding box center [208, 139] width 7 height 7
click at [202, 153] on div at bounding box center [201, 152] width 7 height 7
click at [202, 159] on div at bounding box center [201, 159] width 7 height 7
click at [241, 115] on div at bounding box center [241, 113] width 7 height 7
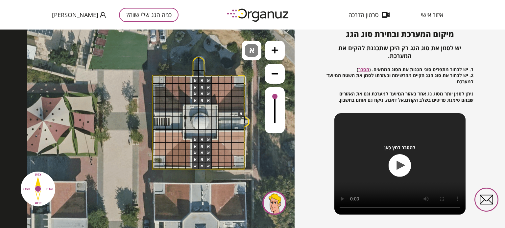
click at [239, 116] on div at bounding box center [241, 113] width 7 height 7
click at [237, 117] on div at bounding box center [234, 119] width 7 height 7
click at [235, 115] on div at bounding box center [234, 113] width 7 height 7
click at [231, 117] on div at bounding box center [234, 119] width 7 height 7
click at [222, 115] on div at bounding box center [221, 113] width 7 height 7
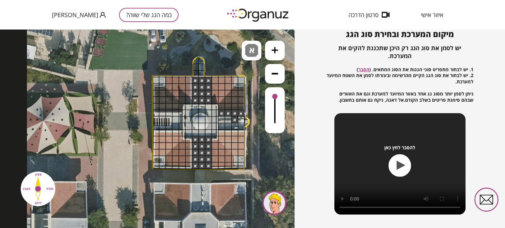
click at [226, 115] on div at bounding box center [227, 113] width 7 height 7
click at [226, 120] on div at bounding box center [227, 119] width 7 height 7
click at [220, 122] on div at bounding box center [221, 119] width 7 height 7
click at [222, 130] on div at bounding box center [221, 132] width 7 height 7
click at [222, 131] on div at bounding box center [221, 132] width 7 height 7
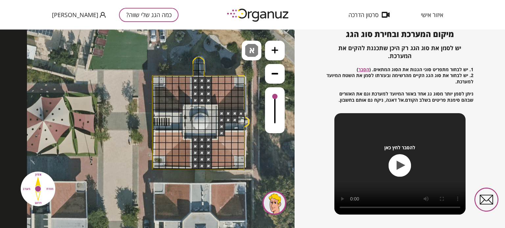
click at [223, 129] on div at bounding box center [221, 126] width 7 height 7
click at [228, 127] on div at bounding box center [227, 126] width 7 height 7
click at [233, 126] on div at bounding box center [234, 126] width 7 height 7
click at [241, 125] on div at bounding box center [241, 126] width 7 height 7
click at [242, 120] on div at bounding box center [241, 119] width 7 height 7
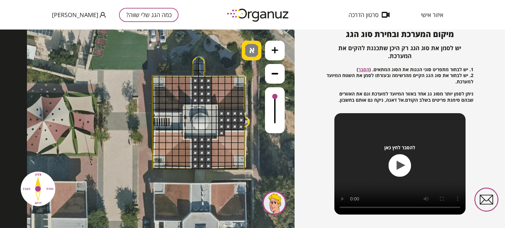
click at [254, 49] on span "א" at bounding box center [252, 48] width 7 height 8
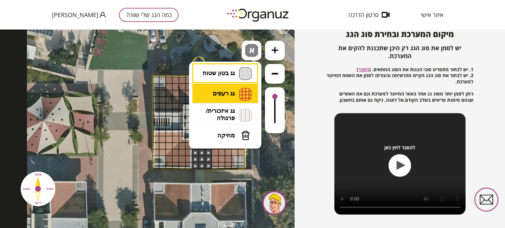
click at [219, 98] on li "גג רעפים רעפים צפון רעפים דרום רעפים מערב רעפים מזרח" at bounding box center [225, 94] width 69 height 21
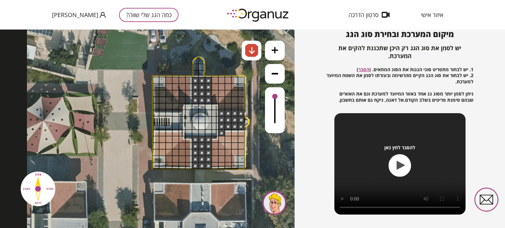
click at [222, 100] on div ".st0 { fill: #FFFFFF; } 0" at bounding box center [147, 129] width 294 height 199
click at [242, 134] on div at bounding box center [241, 132] width 7 height 7
click at [238, 135] on div at bounding box center [241, 132] width 7 height 7
click at [237, 135] on div at bounding box center [234, 132] width 7 height 7
click at [230, 135] on div at bounding box center [227, 132] width 7 height 7
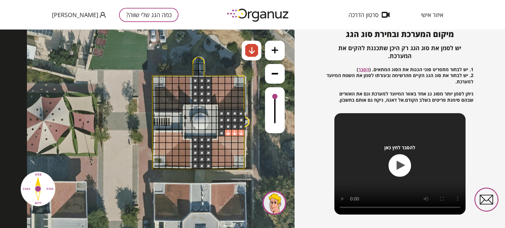
click at [220, 133] on div at bounding box center [221, 132] width 7 height 7
click at [219, 138] on div at bounding box center [221, 139] width 7 height 7
click at [225, 139] on div at bounding box center [227, 139] width 7 height 7
click at [230, 139] on div at bounding box center [227, 139] width 7 height 7
click at [233, 138] on div at bounding box center [234, 139] width 7 height 7
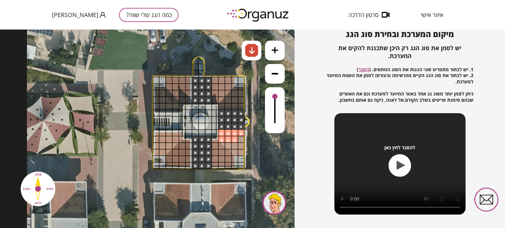
click at [239, 139] on div at bounding box center [241, 139] width 7 height 7
click at [240, 148] on div at bounding box center [241, 146] width 7 height 7
click at [242, 153] on div at bounding box center [241, 152] width 7 height 7
click at [234, 152] on div at bounding box center [234, 152] width 7 height 7
click at [235, 146] on div at bounding box center [234, 146] width 7 height 7
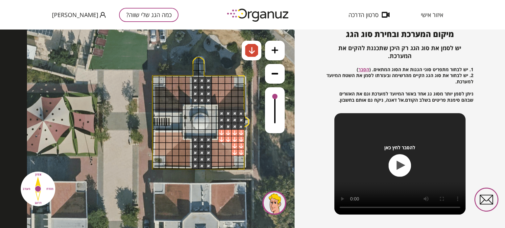
click at [232, 147] on div at bounding box center [234, 146] width 7 height 7
click at [230, 148] on div at bounding box center [227, 146] width 7 height 7
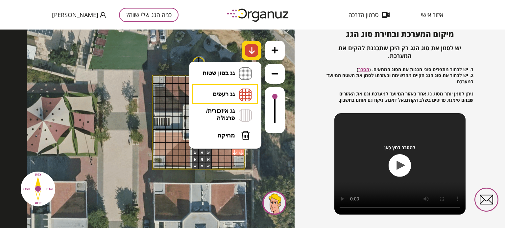
click at [255, 46] on img at bounding box center [251, 50] width 13 height 13
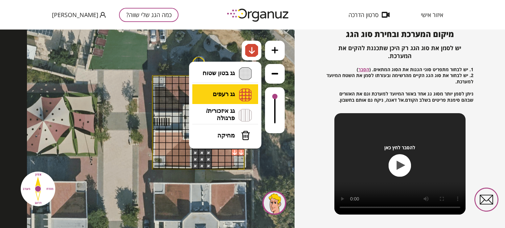
click at [234, 86] on li "גג רעפים רעפים צפון רעפים דרום רעפים מערב רעפים מזרח" at bounding box center [225, 94] width 69 height 20
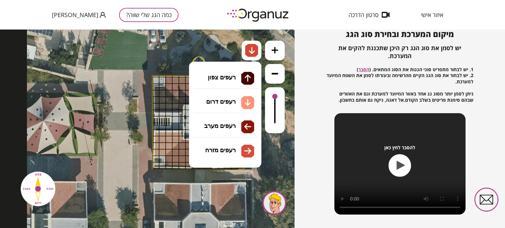
click at [216, 151] on div ".st0 { fill: #FFFFFF; } 0" at bounding box center [147, 129] width 294 height 199
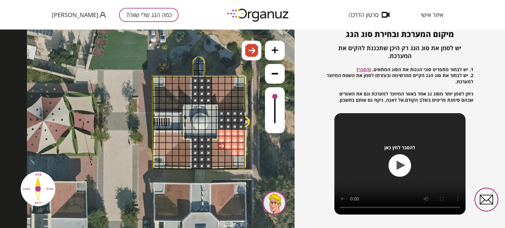
drag, startPoint x: 220, startPoint y: 147, endPoint x: 217, endPoint y: 148, distance: 3.4
click at [220, 147] on div at bounding box center [221, 146] width 7 height 7
click at [215, 148] on div at bounding box center [214, 146] width 7 height 7
click at [215, 153] on div at bounding box center [214, 152] width 7 height 7
click at [216, 160] on div at bounding box center [214, 159] width 7 height 7
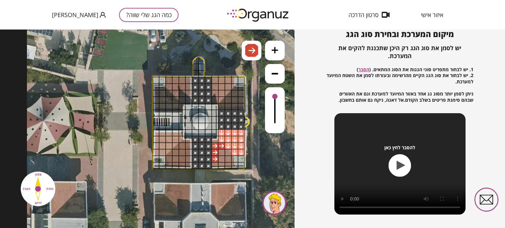
click at [215, 166] on div at bounding box center [214, 165] width 7 height 7
click at [218, 165] on div at bounding box center [221, 165] width 7 height 7
click at [225, 162] on div at bounding box center [227, 159] width 7 height 7
drag, startPoint x: 229, startPoint y: 165, endPoint x: 226, endPoint y: 161, distance: 4.5
click at [228, 165] on div at bounding box center [227, 165] width 7 height 7
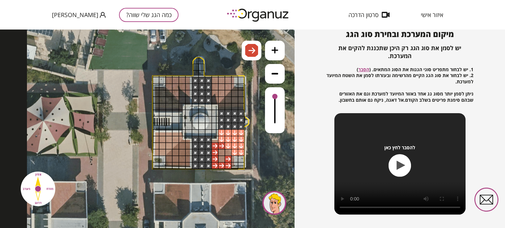
click at [228, 153] on div at bounding box center [227, 152] width 7 height 7
click at [223, 155] on div at bounding box center [221, 152] width 7 height 7
click at [220, 161] on div at bounding box center [221, 159] width 7 height 7
click at [228, 78] on div at bounding box center [227, 80] width 7 height 7
drag, startPoint x: 222, startPoint y: 79, endPoint x: 218, endPoint y: 80, distance: 4.2
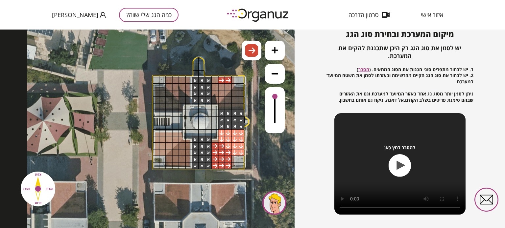
click at [221, 79] on div at bounding box center [221, 80] width 7 height 7
click at [218, 80] on div at bounding box center [221, 80] width 7 height 7
drag, startPoint x: 215, startPoint y: 81, endPoint x: 216, endPoint y: 85, distance: 3.7
click at [215, 82] on div at bounding box center [214, 80] width 7 height 7
click at [216, 88] on div at bounding box center [214, 86] width 7 height 7
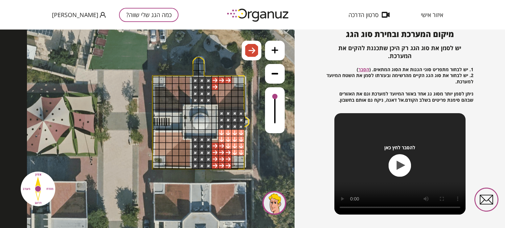
click at [216, 93] on div at bounding box center [214, 93] width 7 height 7
click at [213, 101] on div at bounding box center [214, 100] width 7 height 7
click at [219, 93] on div at bounding box center [221, 93] width 7 height 7
click at [226, 87] on div at bounding box center [227, 86] width 7 height 7
click at [222, 86] on div at bounding box center [221, 86] width 7 height 7
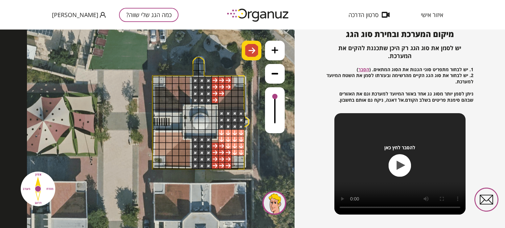
click at [254, 50] on img at bounding box center [251, 51] width 7 height 8
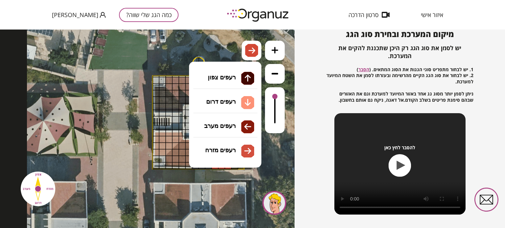
click at [225, 94] on li "גג רעפים רעפים צפון רעפים דרום רעפים מערב רעפים מזרח" at bounding box center [225, 94] width 69 height 20
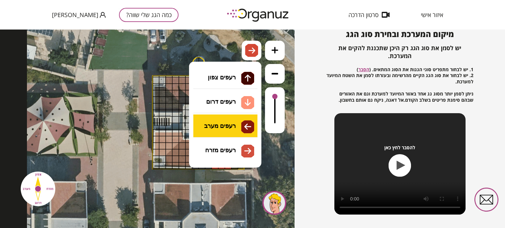
click at [211, 124] on div ".st0 { fill: #FFFFFF; } 0" at bounding box center [147, 129] width 294 height 199
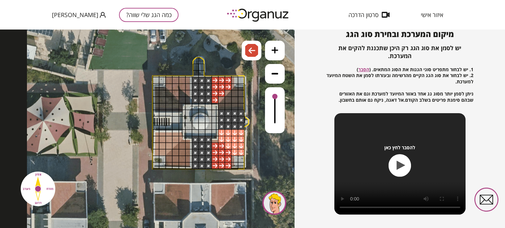
click at [186, 146] on div at bounding box center [188, 146] width 7 height 7
click at [181, 148] on div at bounding box center [181, 146] width 7 height 7
click at [178, 153] on div at bounding box center [175, 152] width 7 height 7
click at [171, 158] on div at bounding box center [168, 159] width 7 height 7
click at [172, 163] on div at bounding box center [175, 165] width 7 height 7
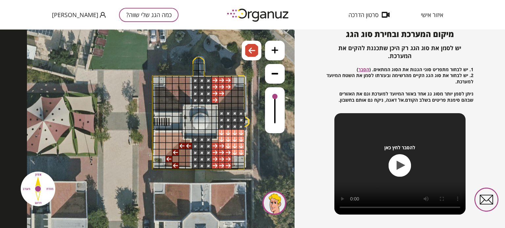
click at [170, 164] on div at bounding box center [168, 165] width 7 height 7
click at [180, 164] on div at bounding box center [181, 165] width 7 height 7
click at [187, 165] on div at bounding box center [188, 165] width 7 height 7
click at [188, 157] on div at bounding box center [188, 159] width 7 height 7
click at [188, 152] on div at bounding box center [188, 152] width 7 height 7
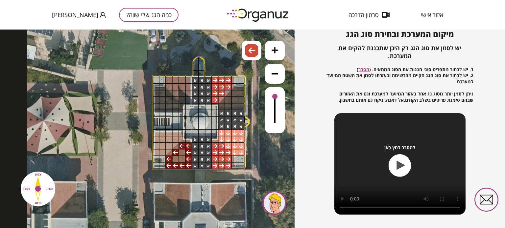
click at [184, 153] on div at bounding box center [181, 152] width 7 height 7
click at [182, 157] on div at bounding box center [181, 159] width 7 height 7
click at [177, 158] on div at bounding box center [175, 159] width 7 height 7
click at [187, 79] on div at bounding box center [188, 80] width 7 height 7
click at [183, 79] on div at bounding box center [181, 80] width 7 height 7
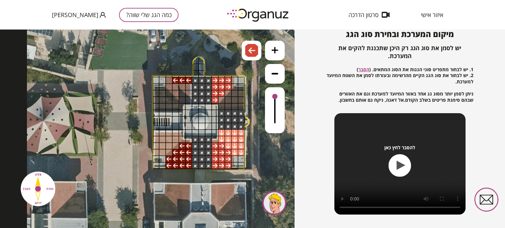
click at [177, 80] on div at bounding box center [175, 80] width 7 height 7
click at [166, 81] on div at bounding box center [168, 80] width 7 height 7
click at [170, 86] on div at bounding box center [168, 86] width 7 height 7
click at [175, 86] on div at bounding box center [175, 86] width 7 height 7
click at [178, 86] on div at bounding box center [175, 86] width 7 height 7
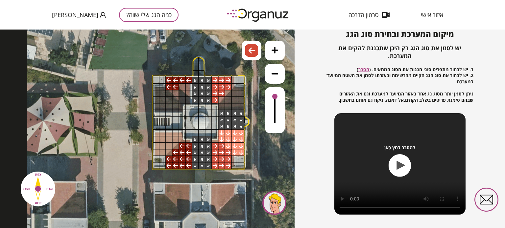
click at [181, 85] on div at bounding box center [181, 86] width 7 height 7
click at [186, 85] on div at bounding box center [188, 86] width 7 height 7
click at [187, 92] on div at bounding box center [188, 93] width 7 height 7
click at [183, 93] on div at bounding box center [181, 93] width 7 height 7
click at [178, 93] on div at bounding box center [175, 93] width 7 height 7
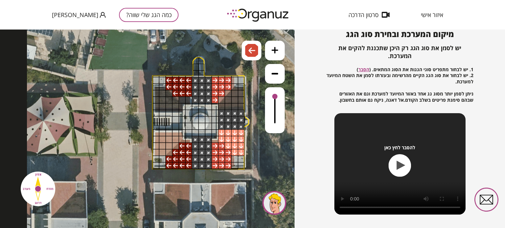
click at [183, 100] on div at bounding box center [181, 100] width 7 height 7
click at [189, 101] on div at bounding box center [188, 100] width 7 height 7
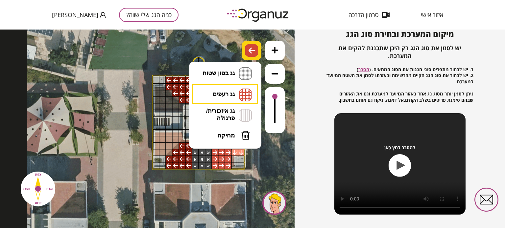
click at [247, 52] on img at bounding box center [251, 50] width 13 height 13
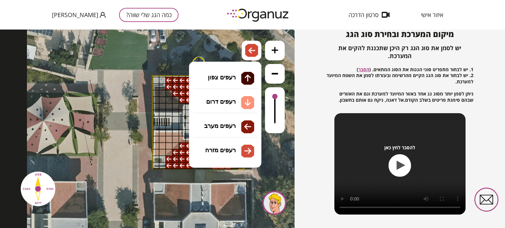
click at [218, 97] on li "גג רעפים רעפים צפון רעפים דרום רעפים מערב רעפים מזרח" at bounding box center [225, 94] width 69 height 20
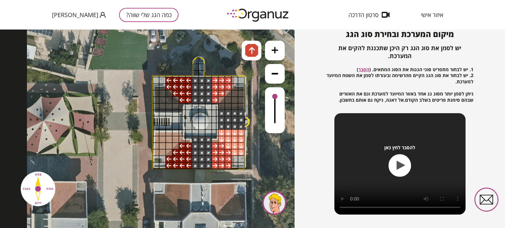
click at [221, 70] on div ".st0 { fill: #FFFFFF; } 0" at bounding box center [147, 129] width 294 height 199
click at [181, 109] on div at bounding box center [181, 106] width 7 height 7
click at [176, 110] on div at bounding box center [175, 113] width 7 height 7
click at [174, 106] on div at bounding box center [175, 106] width 7 height 7
click at [170, 107] on div at bounding box center [168, 106] width 7 height 7
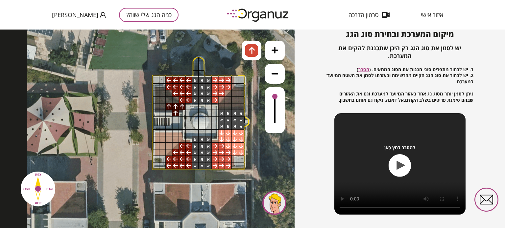
click at [159, 105] on div at bounding box center [162, 106] width 7 height 7
click at [155, 106] on div at bounding box center [155, 106] width 7 height 7
click at [156, 101] on div at bounding box center [155, 100] width 7 height 7
click at [156, 93] on div at bounding box center [155, 93] width 7 height 7
click at [159, 93] on div at bounding box center [162, 93] width 7 height 7
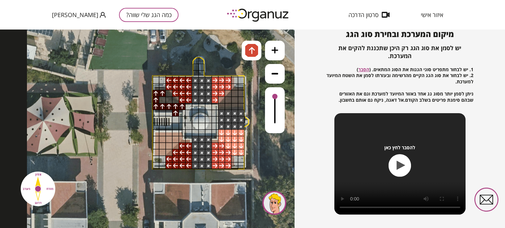
click at [164, 93] on div at bounding box center [162, 93] width 7 height 7
click at [167, 94] on div at bounding box center [168, 93] width 7 height 7
drag, startPoint x: 167, startPoint y: 97, endPoint x: 167, endPoint y: 101, distance: 3.9
click at [167, 97] on div at bounding box center [168, 100] width 7 height 7
click at [172, 101] on div at bounding box center [175, 100] width 7 height 7
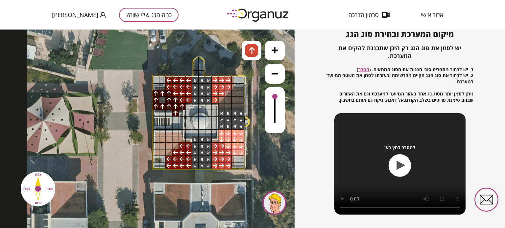
click at [165, 102] on div at bounding box center [162, 100] width 7 height 7
click at [239, 107] on div at bounding box center [241, 106] width 7 height 7
click at [241, 101] on div at bounding box center [241, 100] width 7 height 7
click at [241, 92] on div at bounding box center [241, 93] width 7 height 7
click at [235, 93] on div at bounding box center [234, 93] width 7 height 7
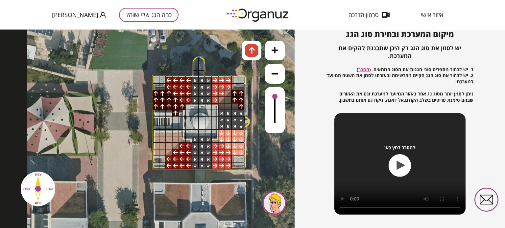
click at [235, 99] on div at bounding box center [234, 100] width 7 height 7
click at [230, 100] on div at bounding box center [227, 100] width 7 height 7
click at [223, 107] on div at bounding box center [221, 106] width 7 height 7
click at [229, 107] on div at bounding box center [227, 106] width 7 height 7
click at [232, 106] on div at bounding box center [234, 106] width 7 height 7
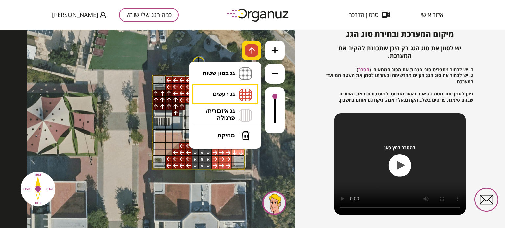
click at [248, 59] on div at bounding box center [251, 51] width 20 height 20
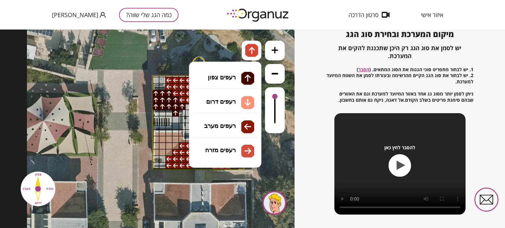
click at [215, 92] on li "גג רעפים רעפים צפון רעפים דרום רעפים מערב רעפים מזרח" at bounding box center [225, 94] width 69 height 20
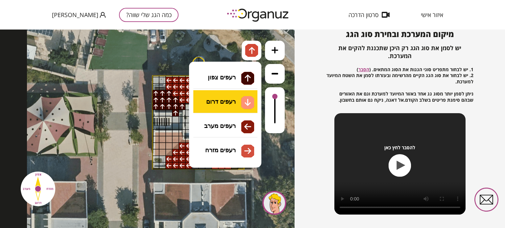
click at [217, 96] on div ".st0 { fill: #FFFFFF; } 0" at bounding box center [147, 129] width 294 height 199
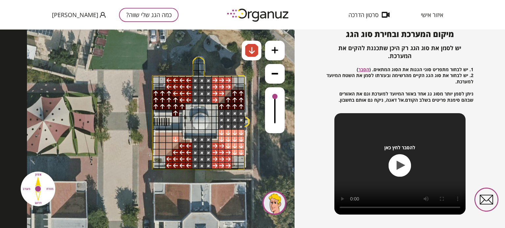
drag, startPoint x: 176, startPoint y: 137, endPoint x: 172, endPoint y: 139, distance: 4.3
click at [176, 137] on div at bounding box center [175, 139] width 7 height 7
drag, startPoint x: 170, startPoint y: 139, endPoint x: 164, endPoint y: 140, distance: 5.7
click at [170, 140] on div at bounding box center [168, 139] width 7 height 7
click at [163, 140] on div at bounding box center [162, 139] width 7 height 7
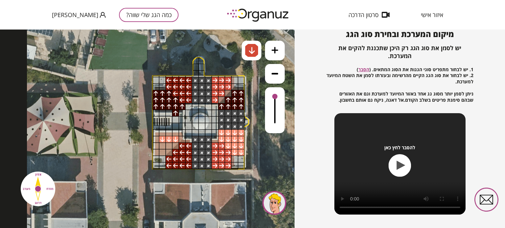
click at [155, 139] on div at bounding box center [155, 139] width 7 height 7
click at [155, 147] on div at bounding box center [155, 146] width 7 height 7
click at [154, 152] on div at bounding box center [155, 152] width 7 height 7
click at [162, 151] on div at bounding box center [162, 152] width 7 height 7
click at [170, 146] on div at bounding box center [168, 146] width 7 height 7
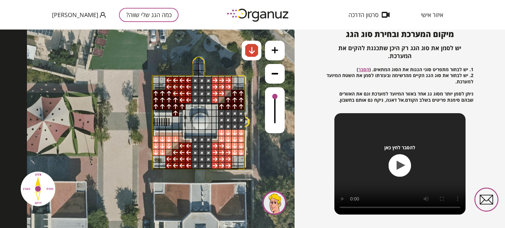
click at [164, 147] on div at bounding box center [162, 146] width 7 height 7
click at [297, 166] on div "כמה הגג שלי שווה? איתור הנכס 2 סימון השטח 3 שאלות נוספות 4 תוצאות מיקום המערכת …" at bounding box center [399, 129] width 210 height 199
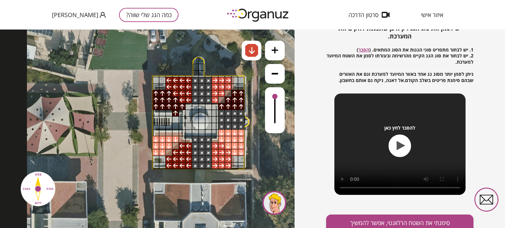
scroll to position [95, 0]
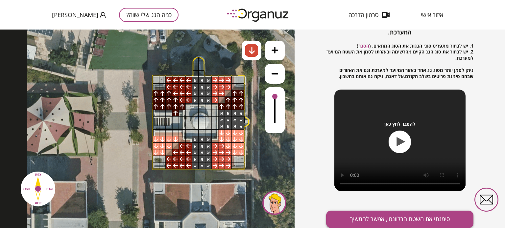
click at [355, 222] on button "סימנתי את השטח הרלוונטי, אפשר להמשיך" at bounding box center [399, 219] width 147 height 17
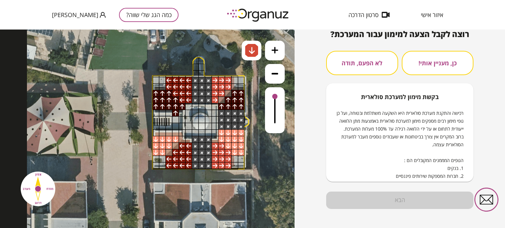
scroll to position [71, 0]
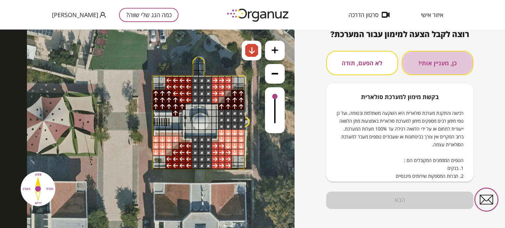
click at [441, 61] on button "כן, מעניין אותי!" at bounding box center [437, 63] width 72 height 24
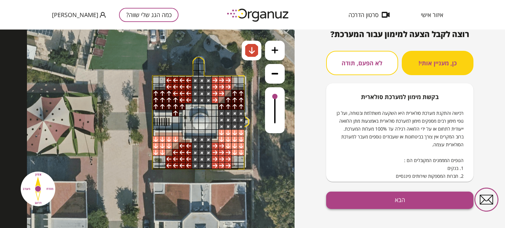
click at [409, 204] on button "הבא" at bounding box center [399, 200] width 147 height 17
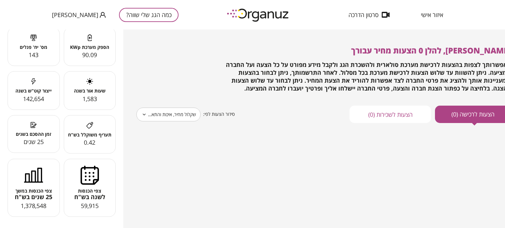
scroll to position [81, 0]
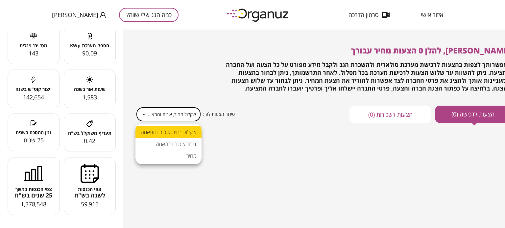
click at [163, 109] on body "**********" at bounding box center [252, 114] width 505 height 228
click at [163, 109] on div at bounding box center [252, 114] width 505 height 228
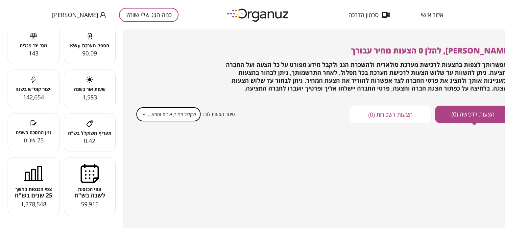
click at [488, 115] on button "הצעות לרכישה (0)" at bounding box center [473, 114] width 76 height 17
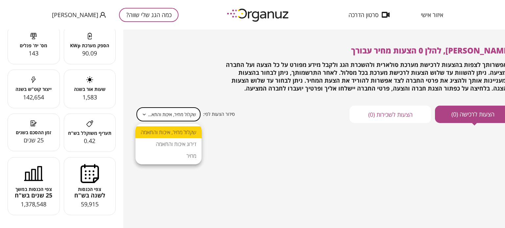
click at [151, 121] on body "**********" at bounding box center [252, 114] width 505 height 228
click at [158, 151] on li "מחיר" at bounding box center [168, 156] width 66 height 12
type input "*****"
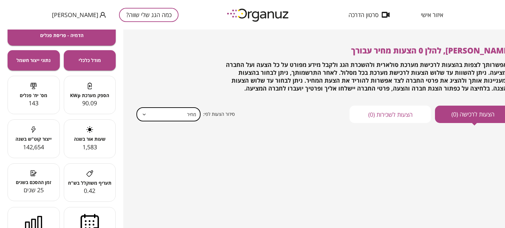
scroll to position [16, 0]
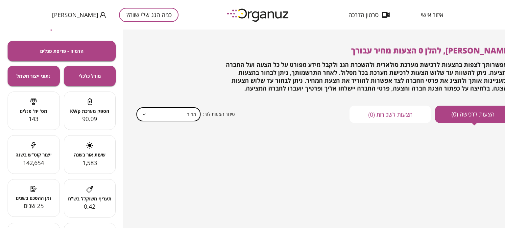
click at [93, 162] on span "1,583" at bounding box center [89, 163] width 14 height 8
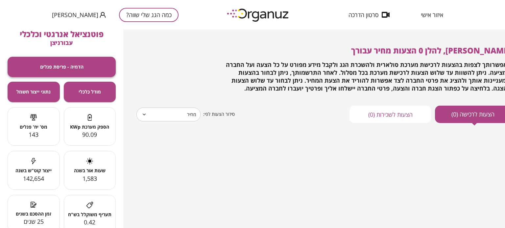
click at [73, 66] on span "הדמיה - פריסת פנלים" at bounding box center [61, 67] width 43 height 6
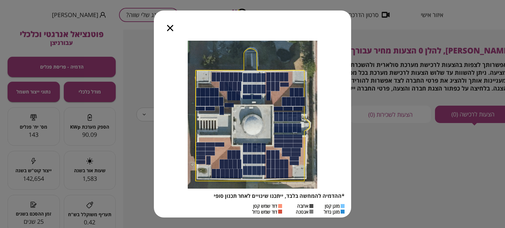
scroll to position [11, 0]
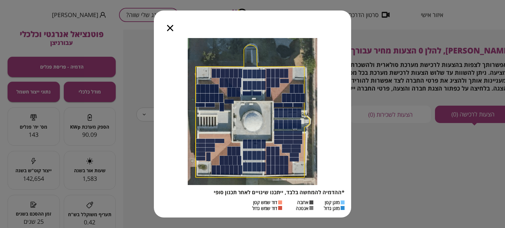
click at [169, 30] on icon "button" at bounding box center [170, 28] width 6 height 6
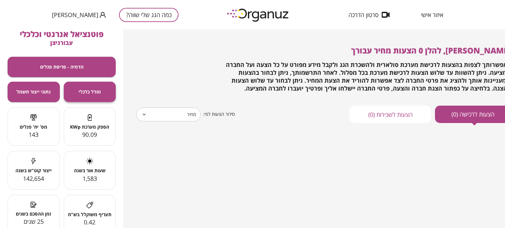
click at [80, 93] on span "מודל כלכלי" at bounding box center [90, 92] width 22 height 6
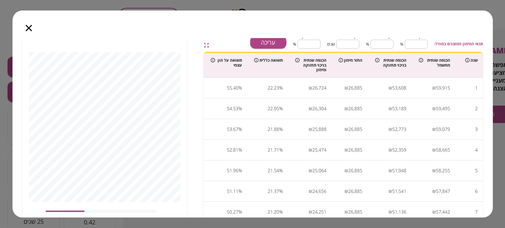
scroll to position [0, 0]
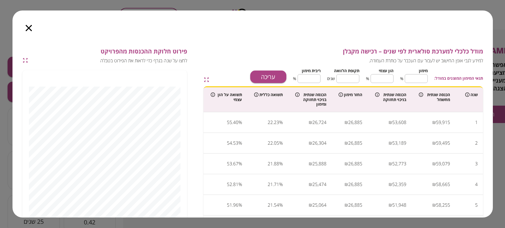
click at [28, 26] on icon "button" at bounding box center [29, 28] width 6 height 6
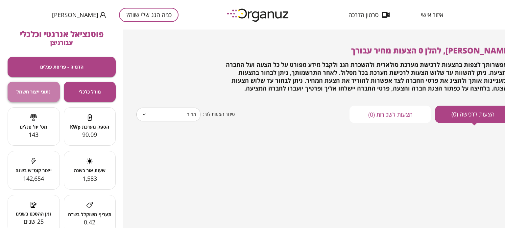
click at [36, 98] on button "נתוני ייצור חשמל" at bounding box center [34, 92] width 52 height 20
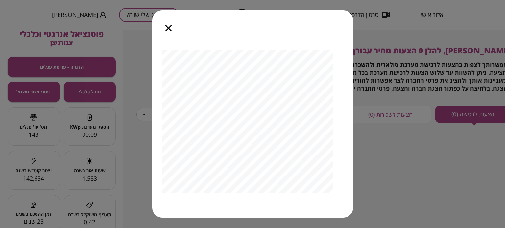
scroll to position [52, 0]
click at [165, 23] on div at bounding box center [168, 25] width 33 height 28
click at [166, 25] on icon "button" at bounding box center [168, 28] width 6 height 6
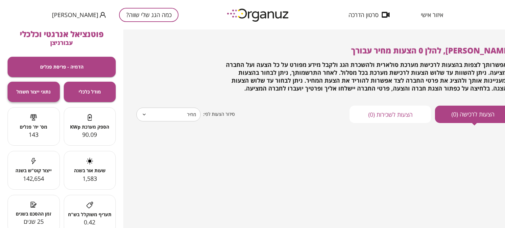
scroll to position [81, 0]
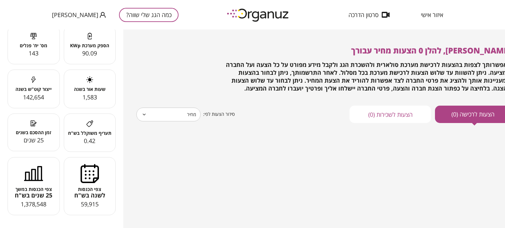
click at [43, 189] on span "צפי הכנסות במשך" at bounding box center [34, 190] width 52 height 6
click at [80, 178] on icon at bounding box center [89, 173] width 19 height 19
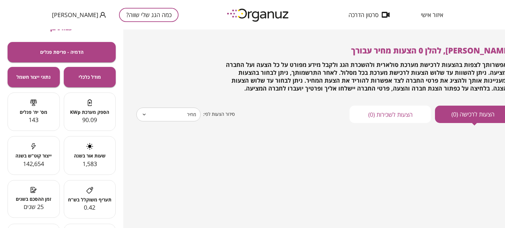
scroll to position [0, 0]
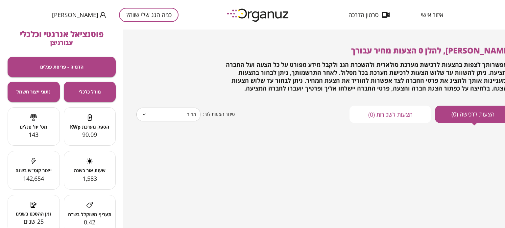
click at [335, 80] on span "באפשרותך לצפות בהצעות לרכישת מערכת סולארית ולהשכרת הגג ולקבל מידע מפורט על כל ה…" at bounding box center [368, 77] width 284 height 32
